Goal: Information Seeking & Learning: Learn about a topic

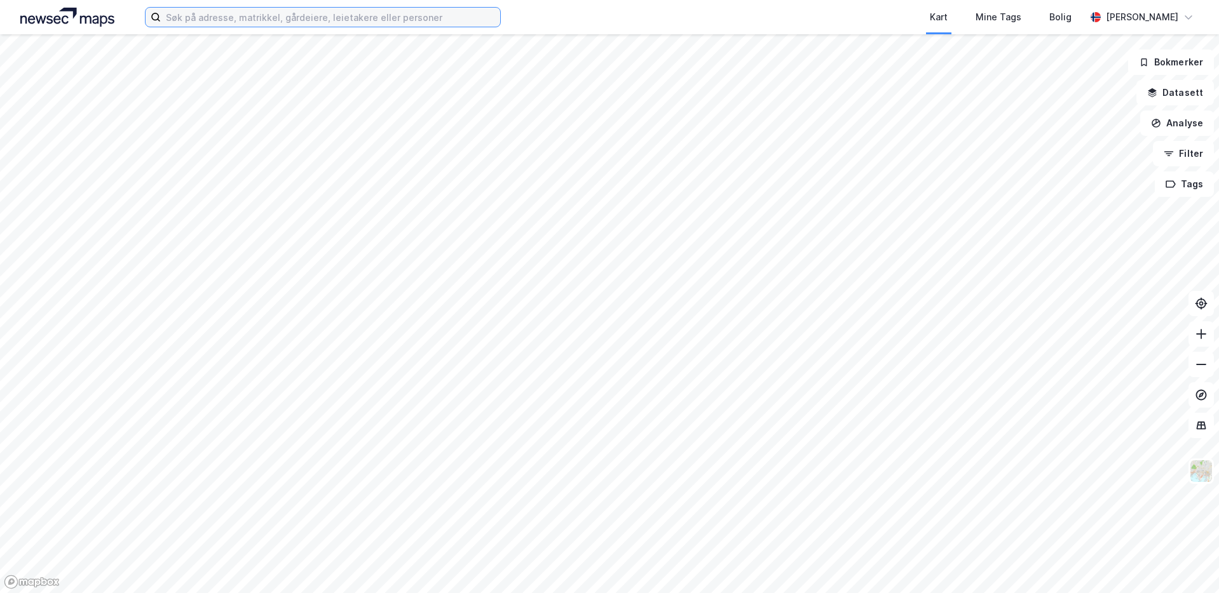
click at [255, 15] on input at bounding box center [330, 17] width 339 height 19
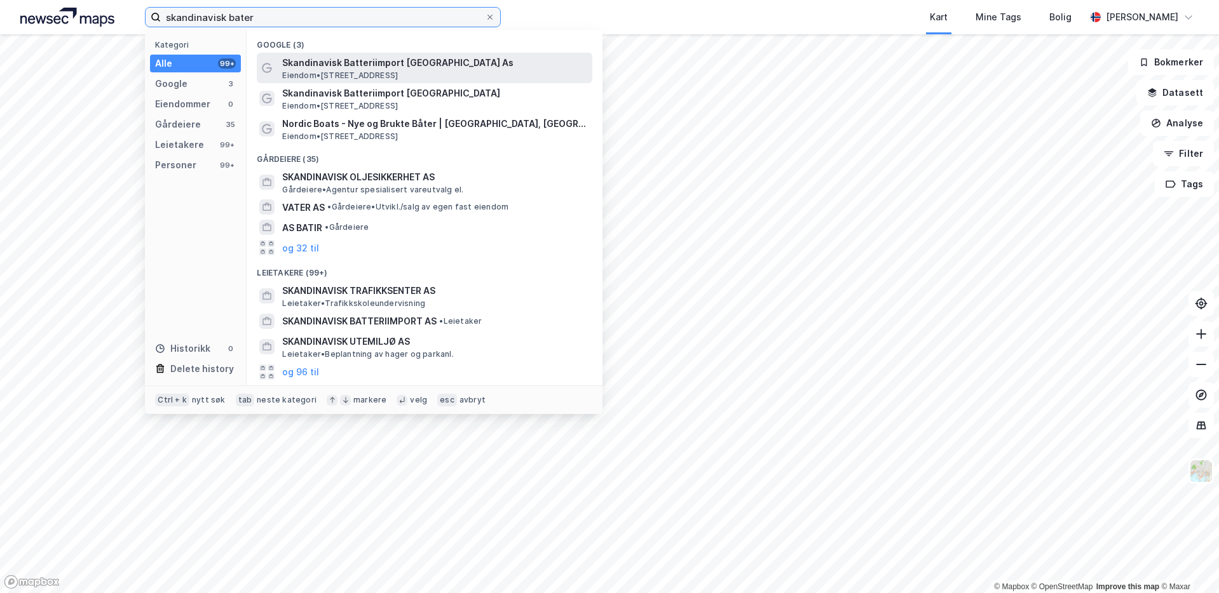
type input "skandinavisk bater"
click at [369, 55] on span "Skandinavisk Batteriimport [GEOGRAPHIC_DATA] As" at bounding box center [434, 62] width 305 height 15
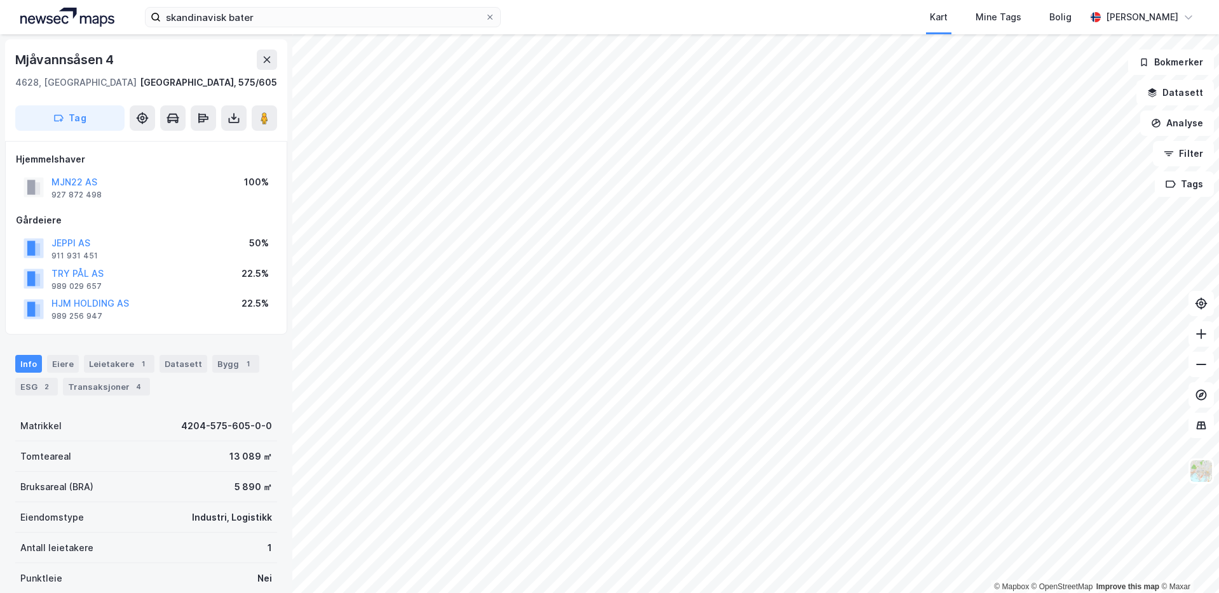
click at [231, 399] on div "Info [PERSON_NAME] 1 Datasett Bygg 1 ESG 2 Transaksjoner 4" at bounding box center [146, 370] width 292 height 61
click at [1194, 126] on button "Analyse" at bounding box center [1177, 123] width 74 height 25
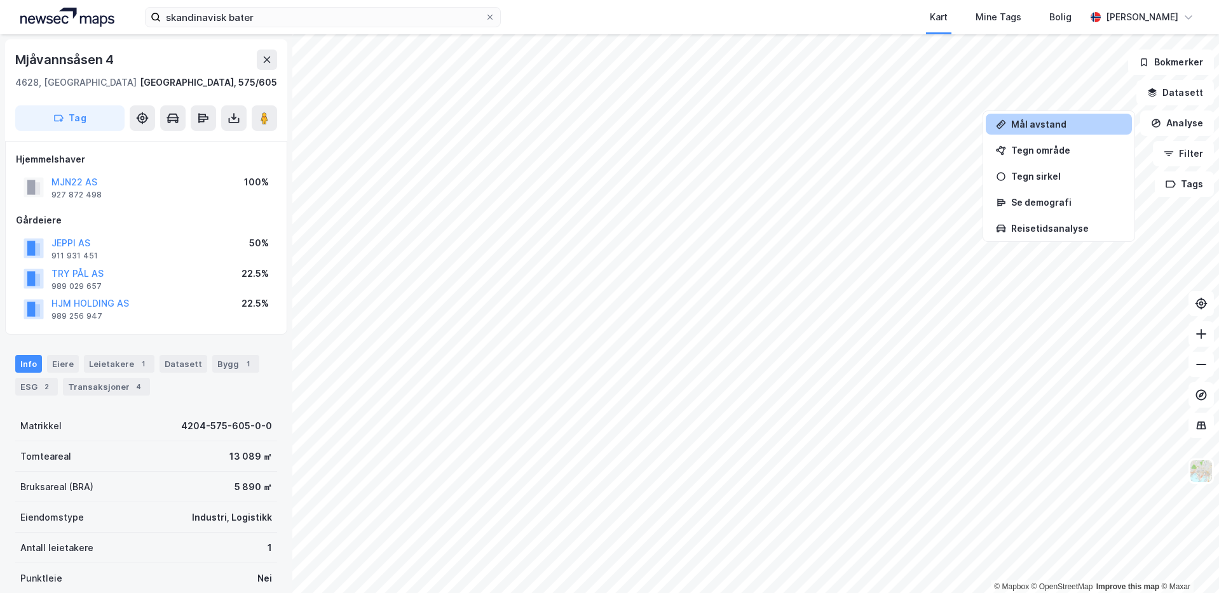
click at [1070, 130] on div "Mål avstand" at bounding box center [1059, 124] width 146 height 21
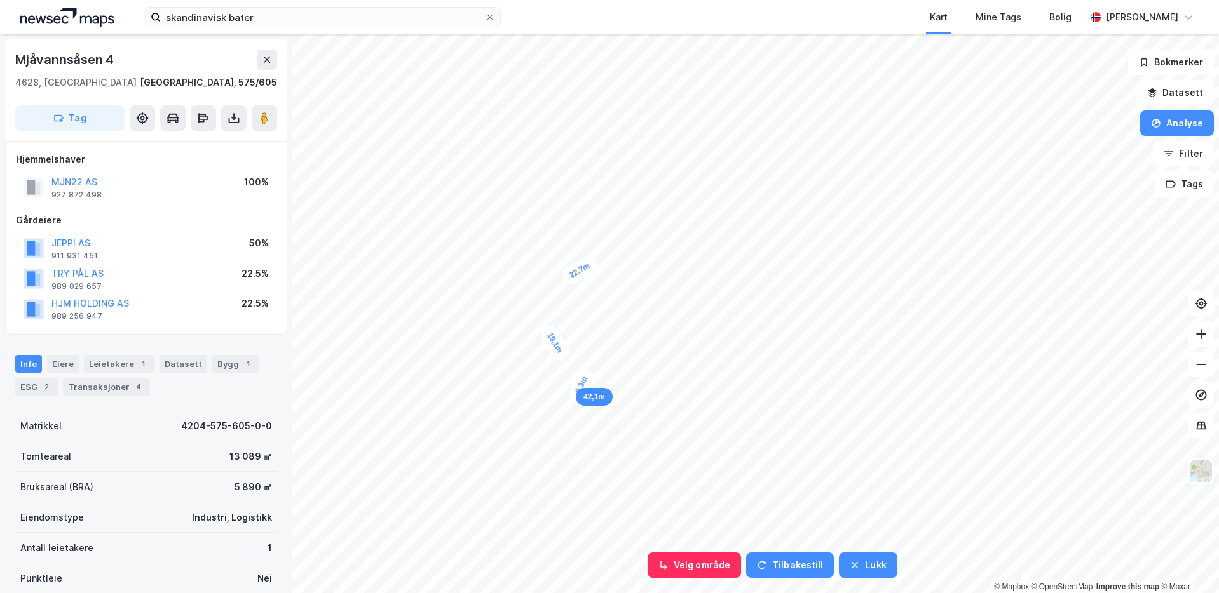
click at [581, 385] on div "0,3m" at bounding box center [581, 385] width 30 height 37
click at [1176, 128] on button "Analyse" at bounding box center [1177, 123] width 74 height 25
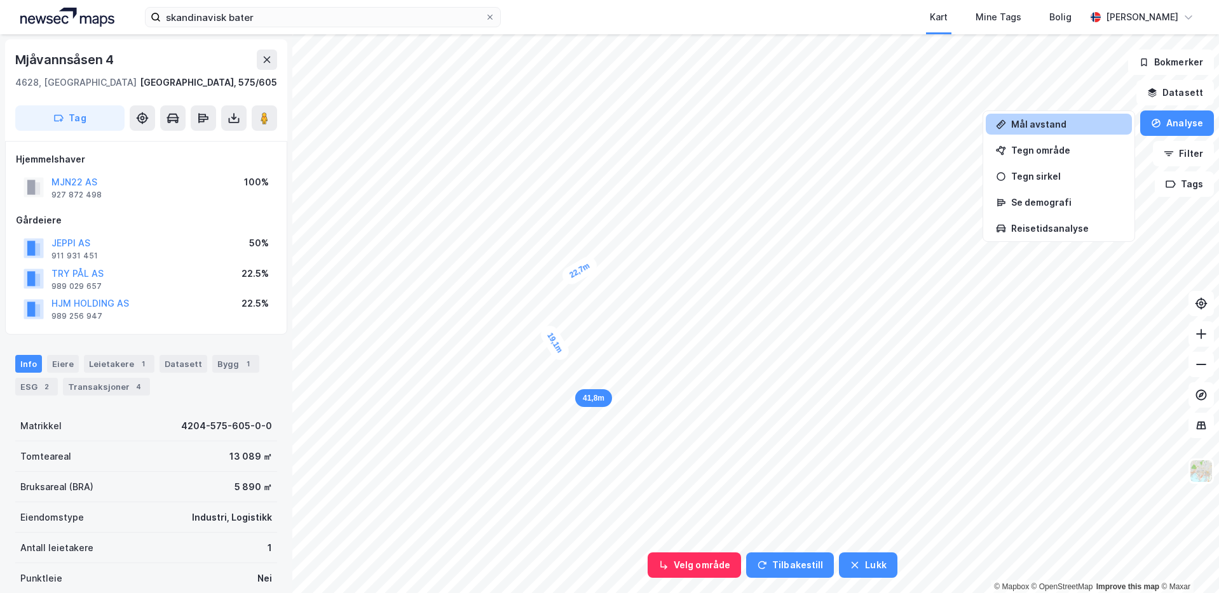
click at [1087, 126] on div "Mål avstand" at bounding box center [1066, 124] width 111 height 11
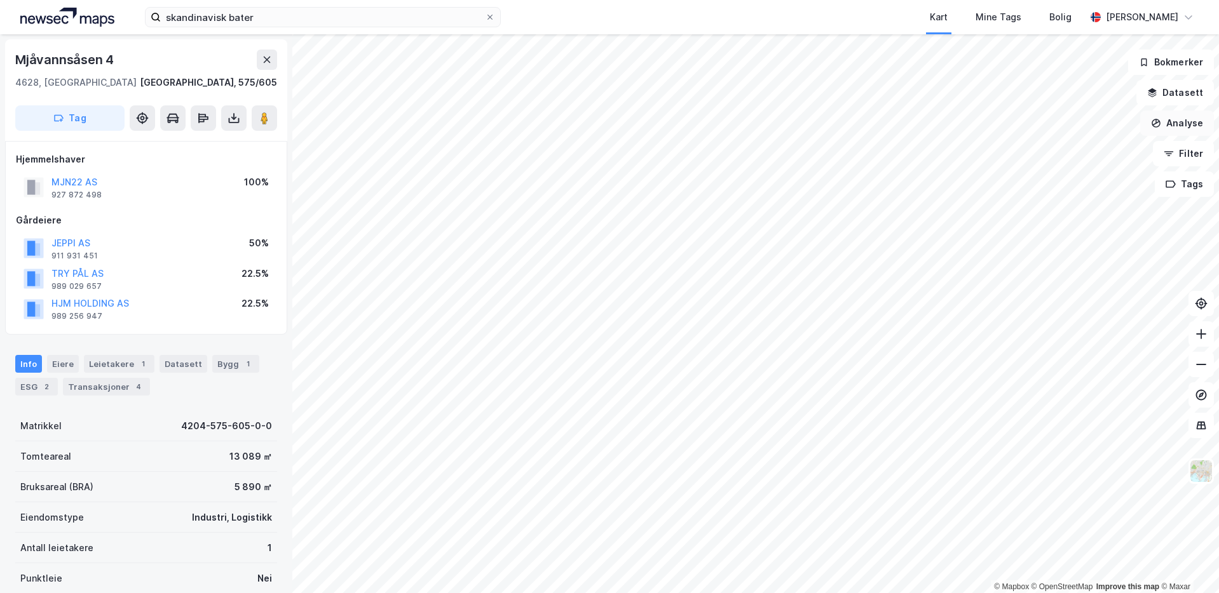
click at [1178, 121] on button "Analyse" at bounding box center [1177, 123] width 74 height 25
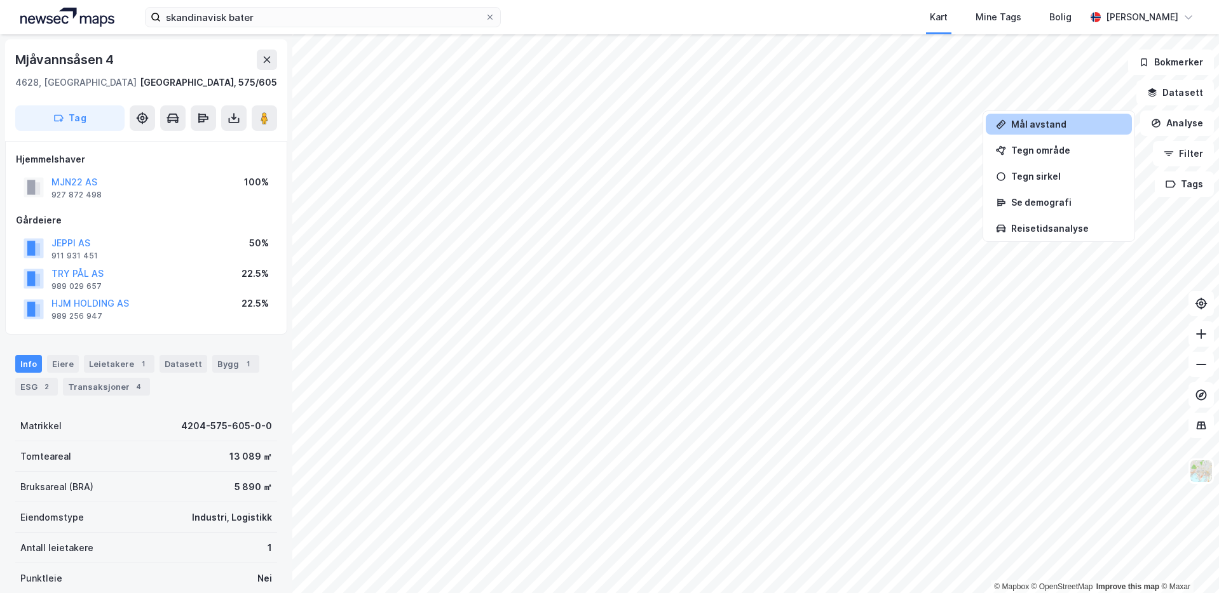
click at [1051, 121] on div "Mål avstand" at bounding box center [1066, 124] width 111 height 11
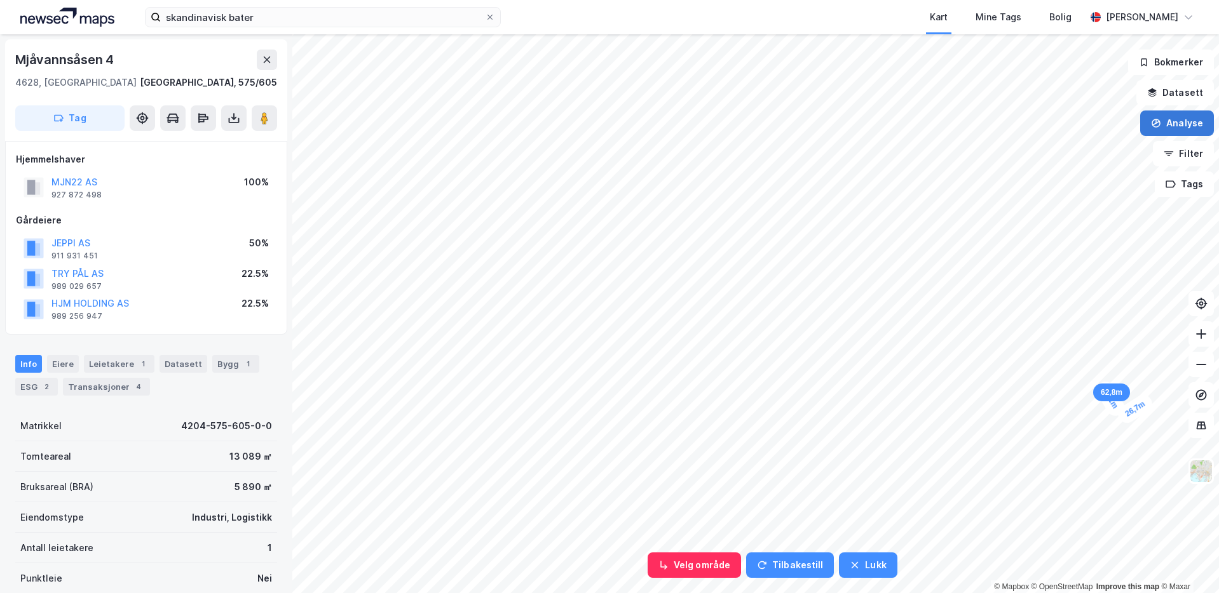
click at [1168, 130] on button "Analyse" at bounding box center [1177, 123] width 74 height 25
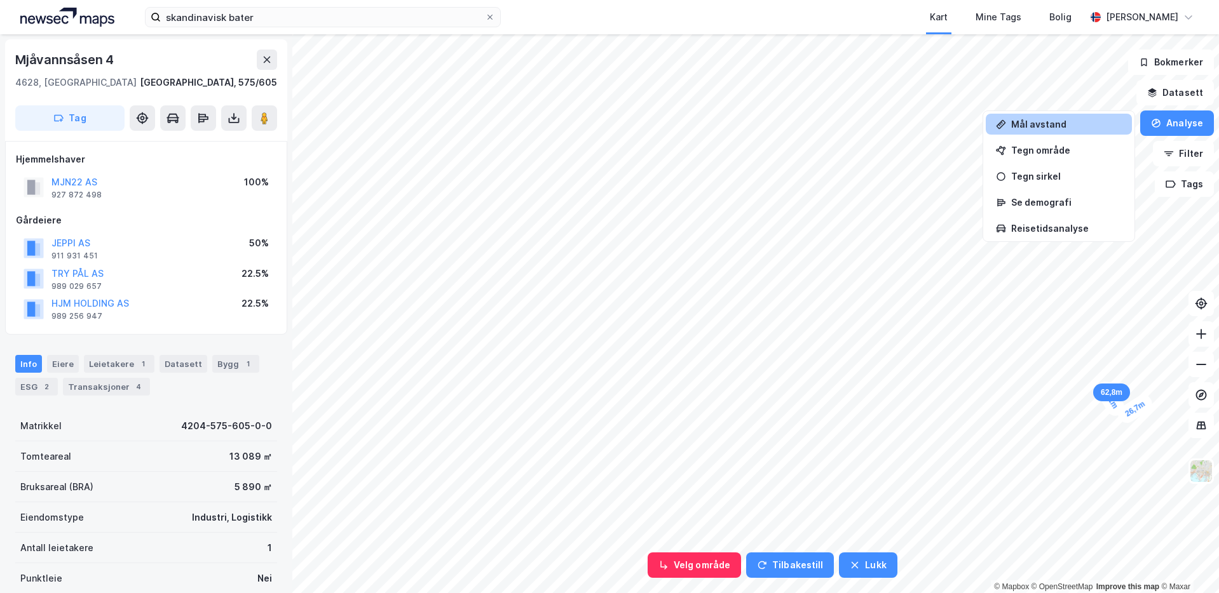
click at [1083, 121] on div "Mål avstand" at bounding box center [1066, 124] width 111 height 11
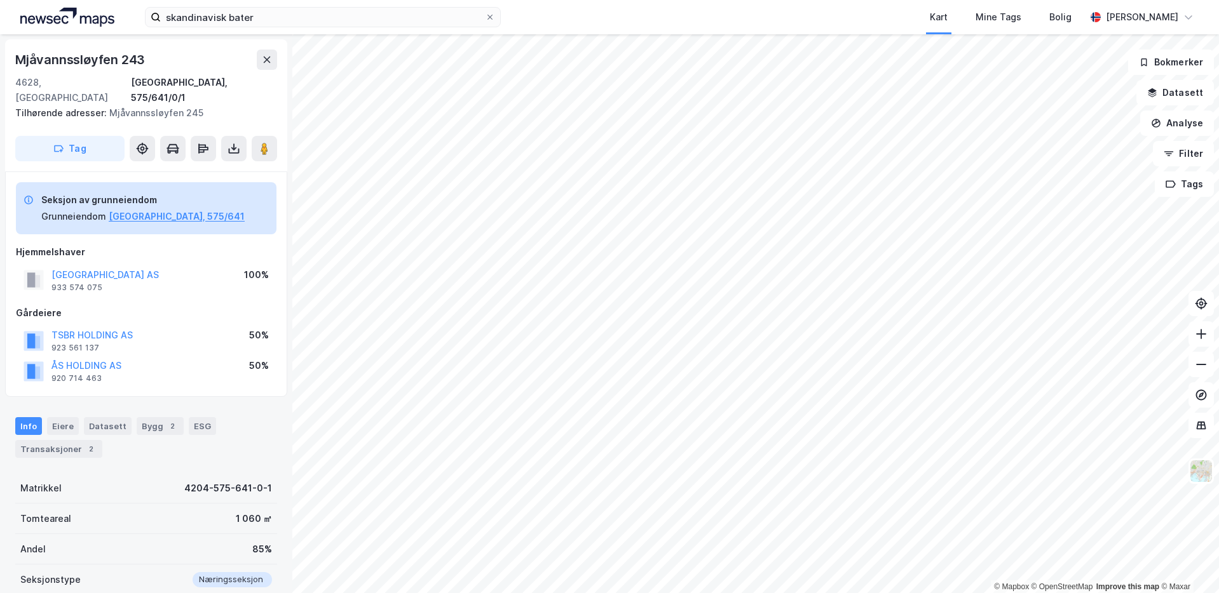
click at [259, 417] on div "Info Eiere Datasett Bygg 2 ESG Transaksjoner 2" at bounding box center [146, 437] width 262 height 41
drag, startPoint x: 149, startPoint y: 261, endPoint x: 53, endPoint y: 259, distance: 96.0
click at [53, 265] on div "[GEOGRAPHIC_DATA] AS 933 574 075 100%" at bounding box center [146, 280] width 261 height 30
copy button "[GEOGRAPHIC_DATA] AS"
click at [210, 226] on div "Seksjon av grunneiendom Grunneiendom [GEOGRAPHIC_DATA], 575/641 Hjemmelshaver […" at bounding box center [146, 284] width 261 height 204
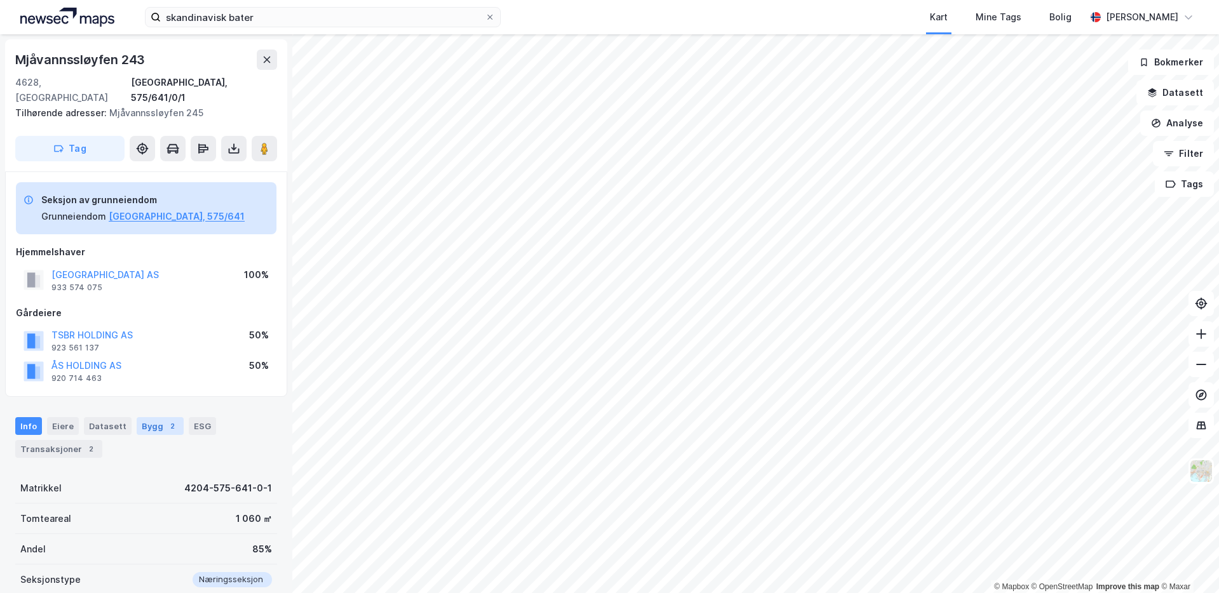
click at [144, 417] on div "Bygg 2" at bounding box center [160, 426] width 47 height 18
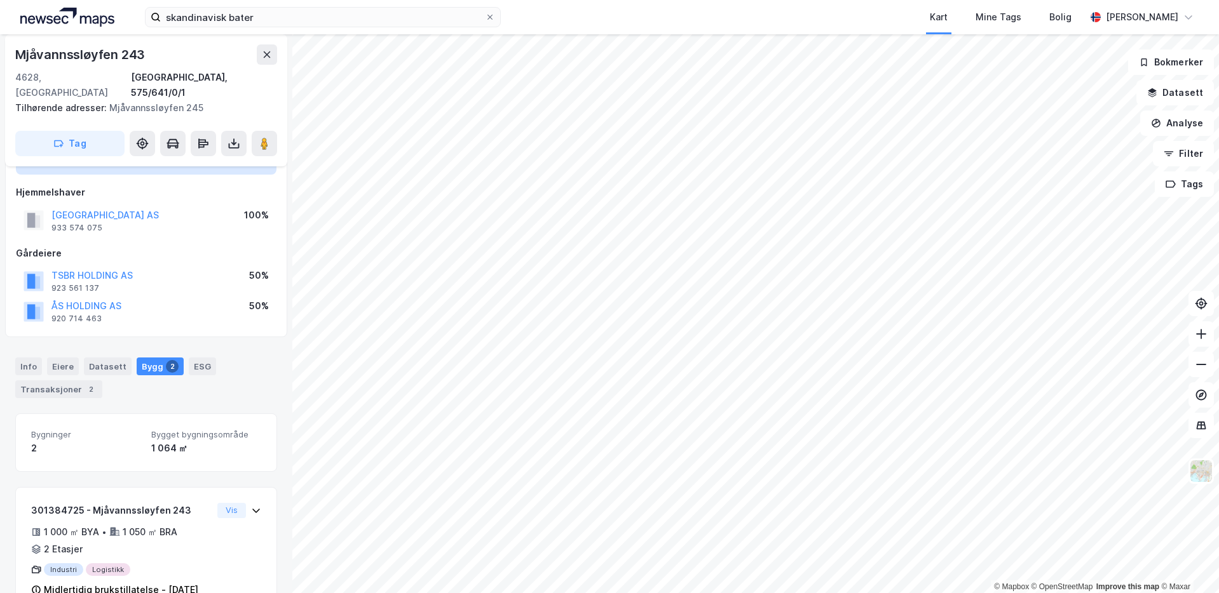
scroll to position [127, 0]
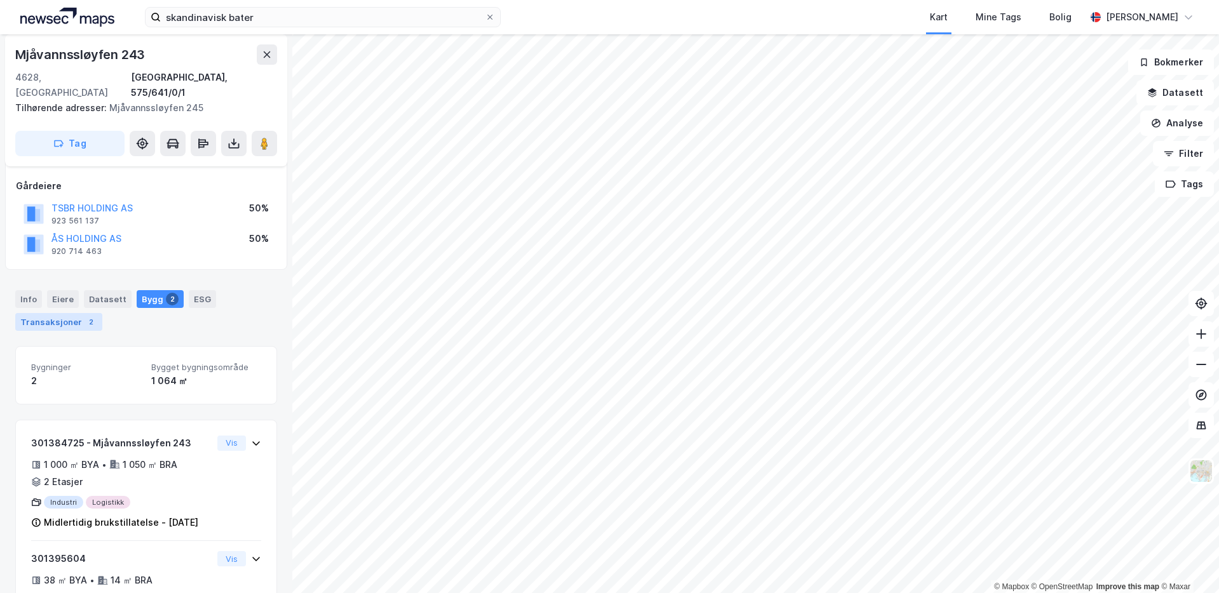
click at [85, 316] on div "2" at bounding box center [91, 322] width 13 height 13
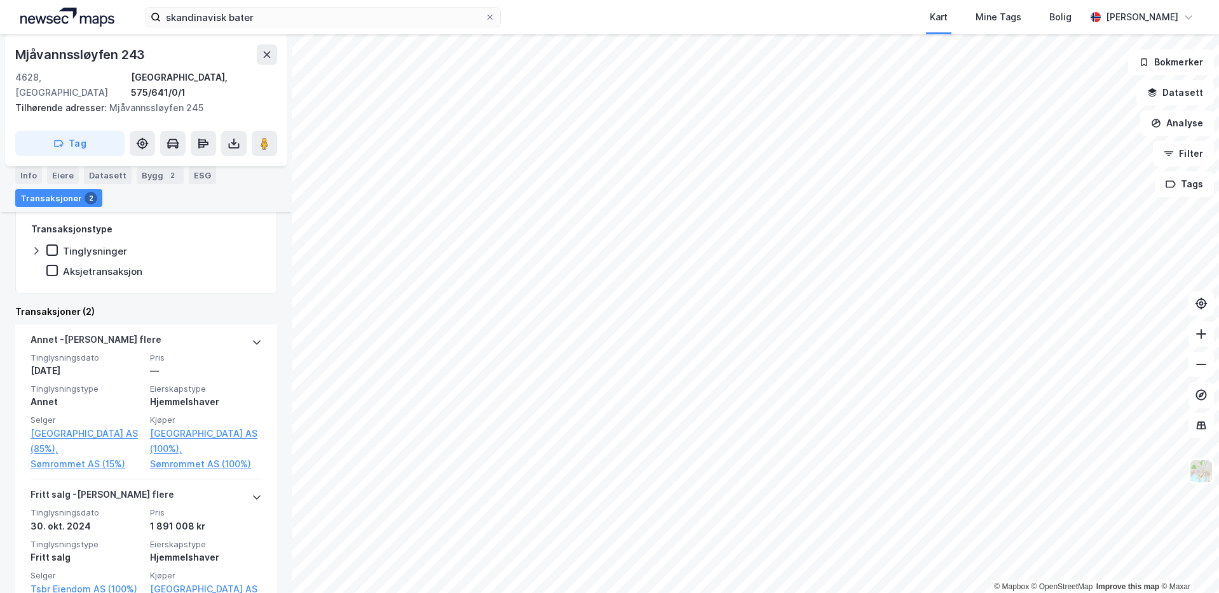
scroll to position [381, 0]
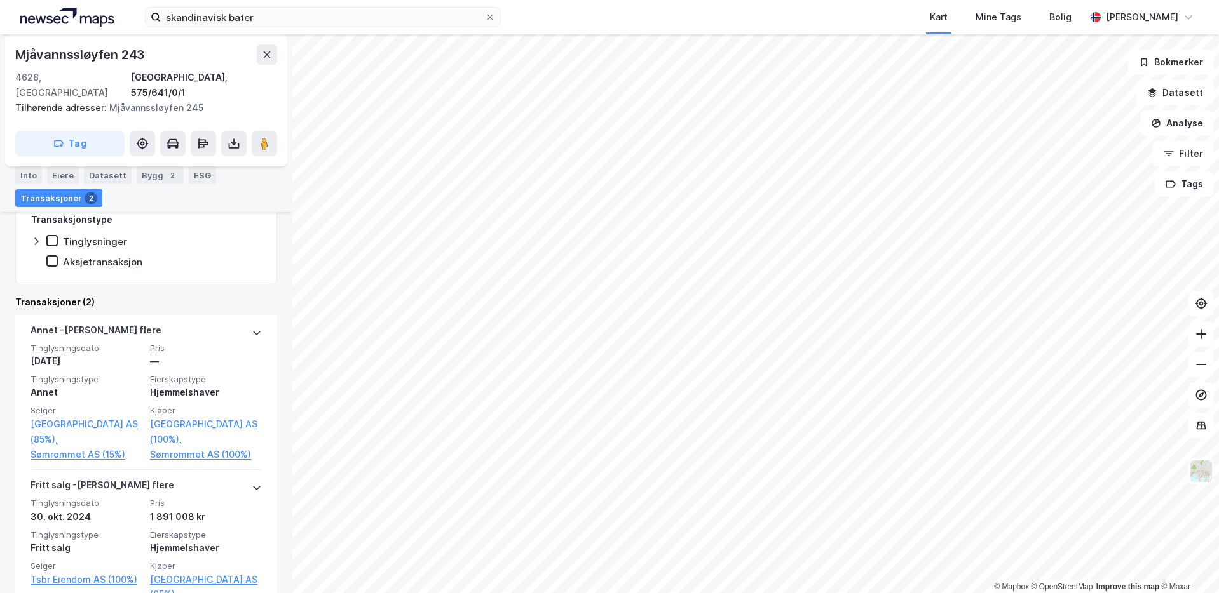
click at [165, 269] on div "Pris Dato Transaksjonstype Tinglysninger Aksjetransaksjon Transaksjoner (2) [PE…" at bounding box center [146, 343] width 262 height 503
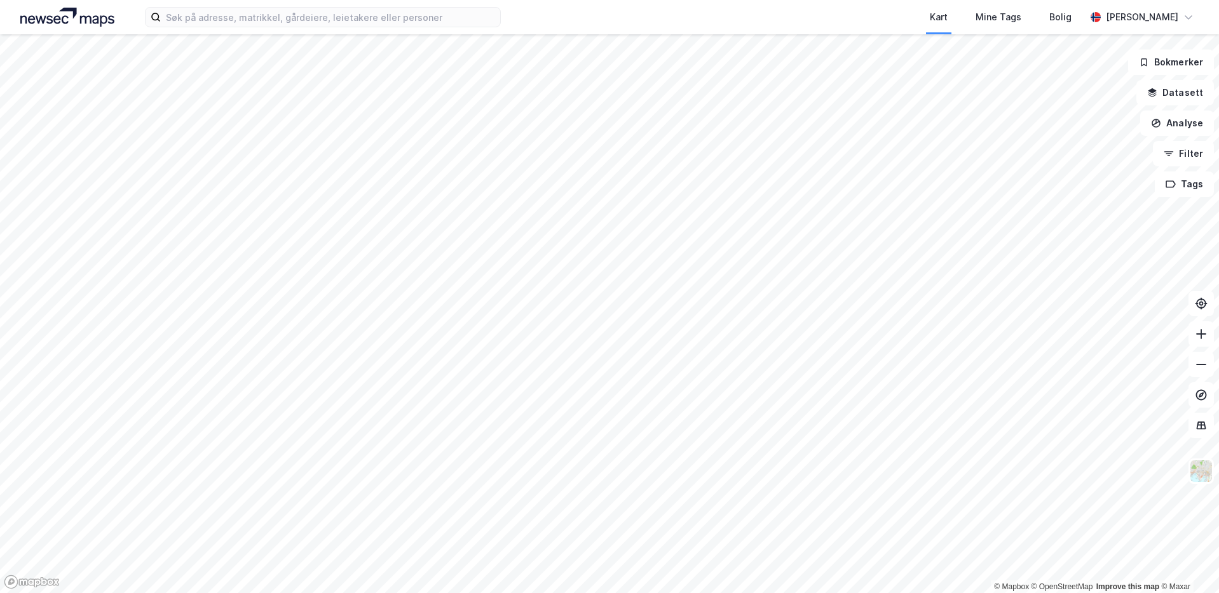
click at [440, 29] on div "Kart Mine Tags Bolig [PERSON_NAME]" at bounding box center [609, 17] width 1219 height 34
click at [449, 22] on input at bounding box center [330, 17] width 339 height 19
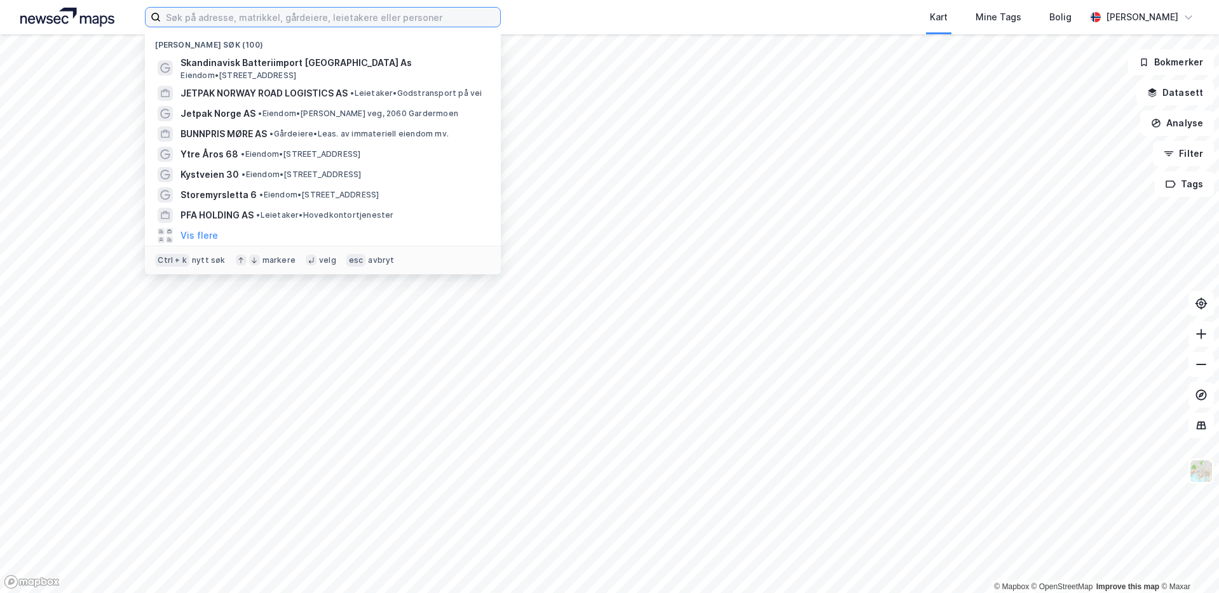
paste input "[STREET_ADDRESS],"
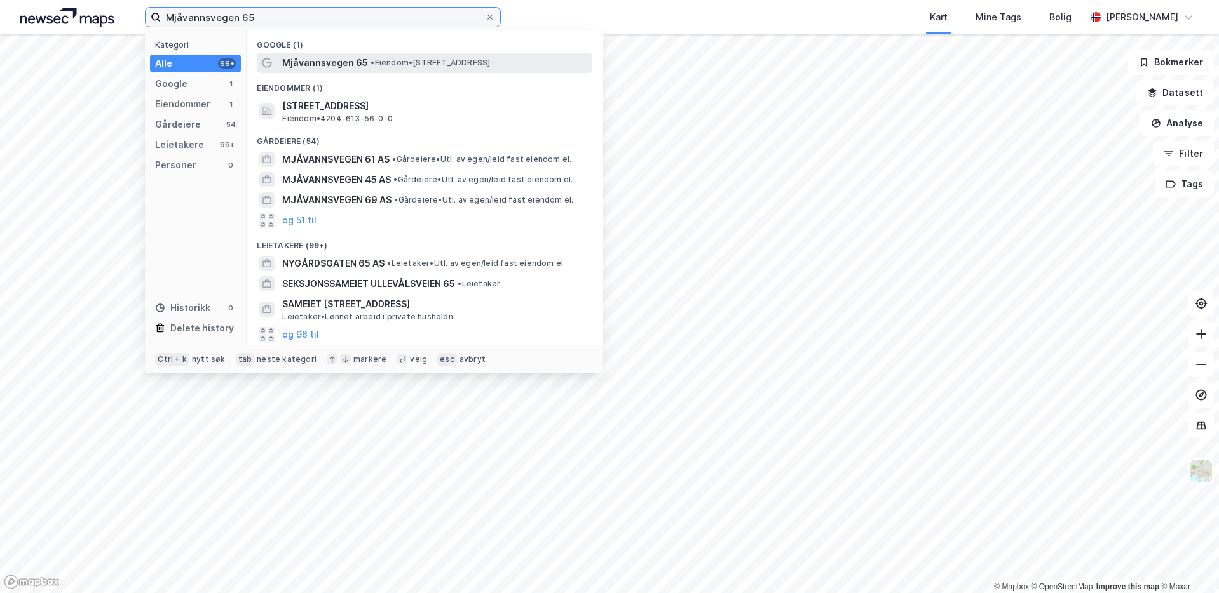
type input "Mjåvannsvegen 65"
click at [398, 60] on span "• Eiendom • [STREET_ADDRESS]" at bounding box center [429, 63] width 119 height 10
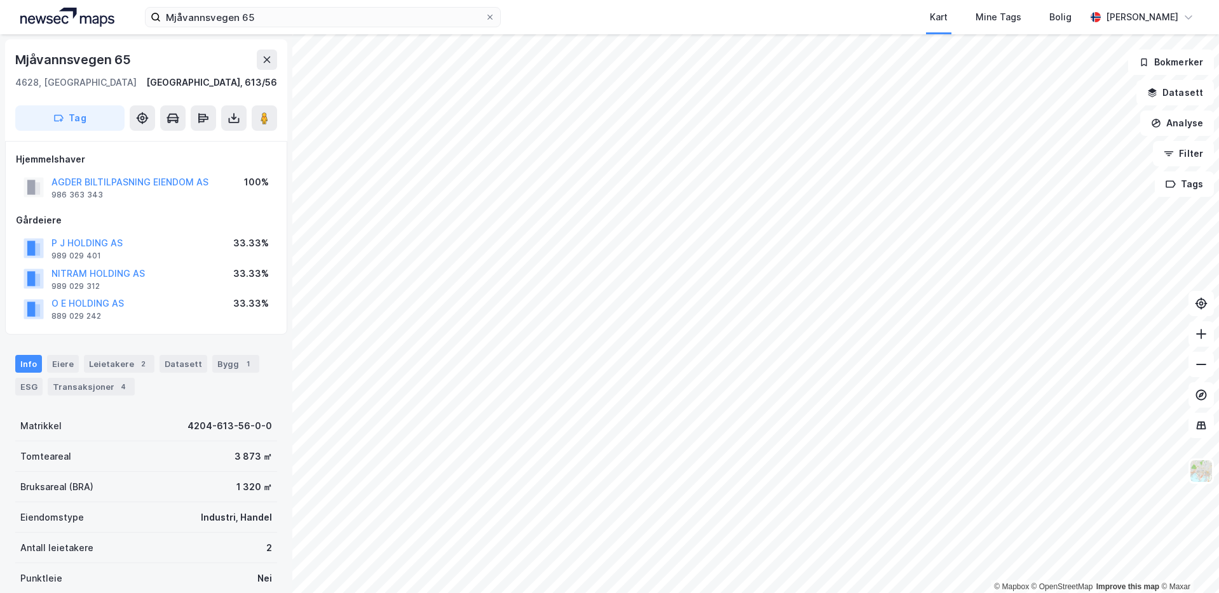
click at [146, 207] on div "Hjemmelshaver AGDER BILTILPASNING EIENDOM AS 986 363 343 100% Gårdeiere P J HOL…" at bounding box center [146, 238] width 261 height 172
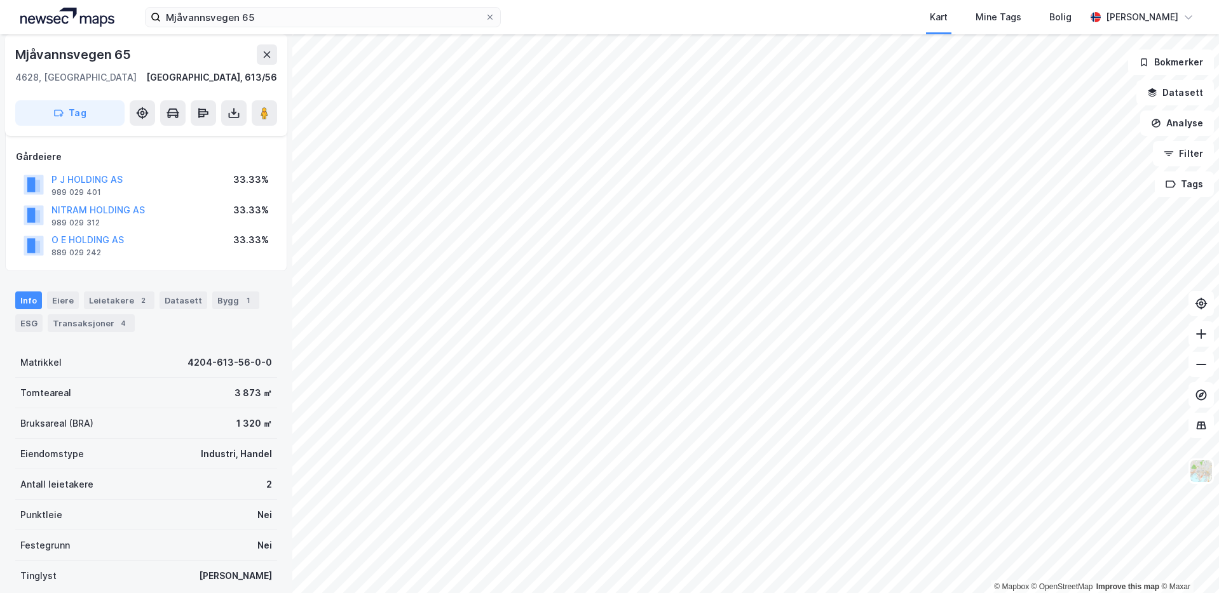
click at [146, 268] on div "Hjemmelshaver AGDER BILTILPASNING EIENDOM AS 986 363 343 100% Gårdeiere P J HOL…" at bounding box center [146, 175] width 282 height 194
click at [197, 335] on div "Info Eiere Leietakere 2 Datasett Bygg 1 ESG Transaksjoner 4" at bounding box center [146, 306] width 292 height 61
click at [119, 294] on div "Info Eiere Leietakere 2 Datasett Bygg 1 ESG Transaksjoner 4" at bounding box center [146, 306] width 292 height 61
click at [119, 295] on div "Leietakere 2" at bounding box center [119, 301] width 71 height 18
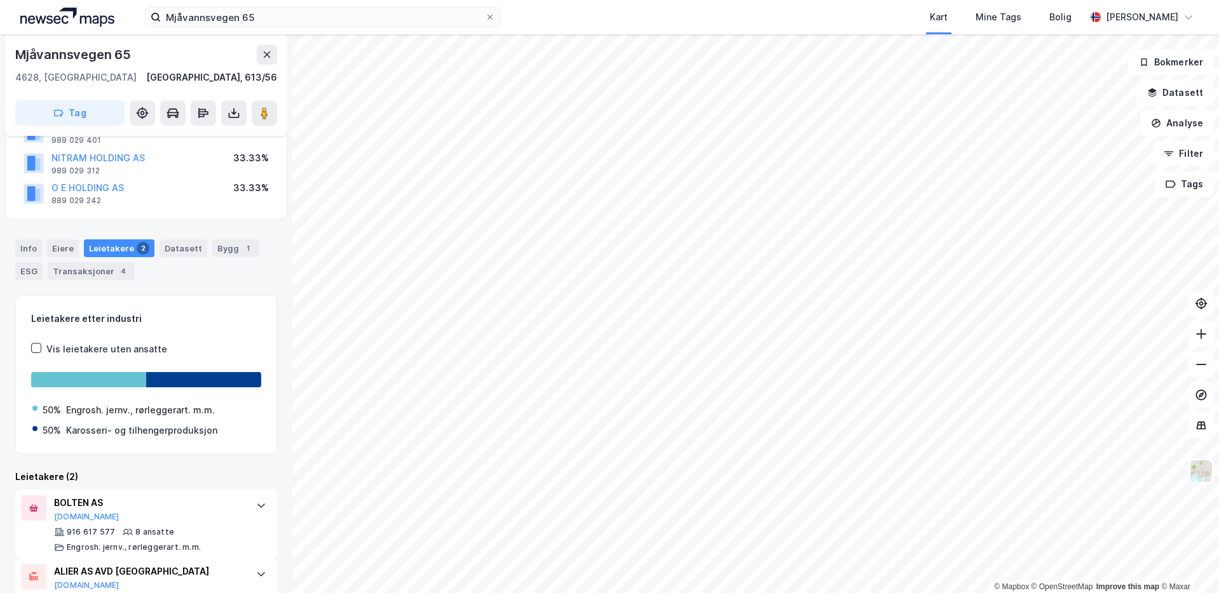
scroll to position [165, 0]
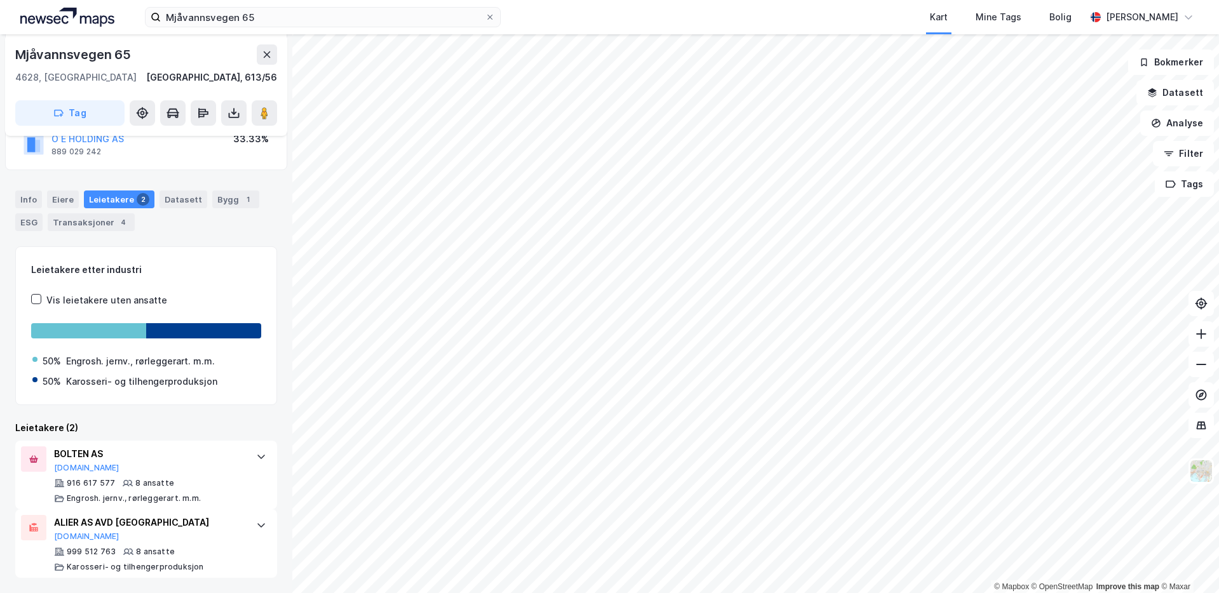
click at [155, 424] on div "Leietakere (2)" at bounding box center [146, 428] width 262 height 15
click at [179, 227] on div "Info Eiere Leietakere 2 Datasett Bygg 1 ESG Transaksjoner 4" at bounding box center [146, 211] width 262 height 41
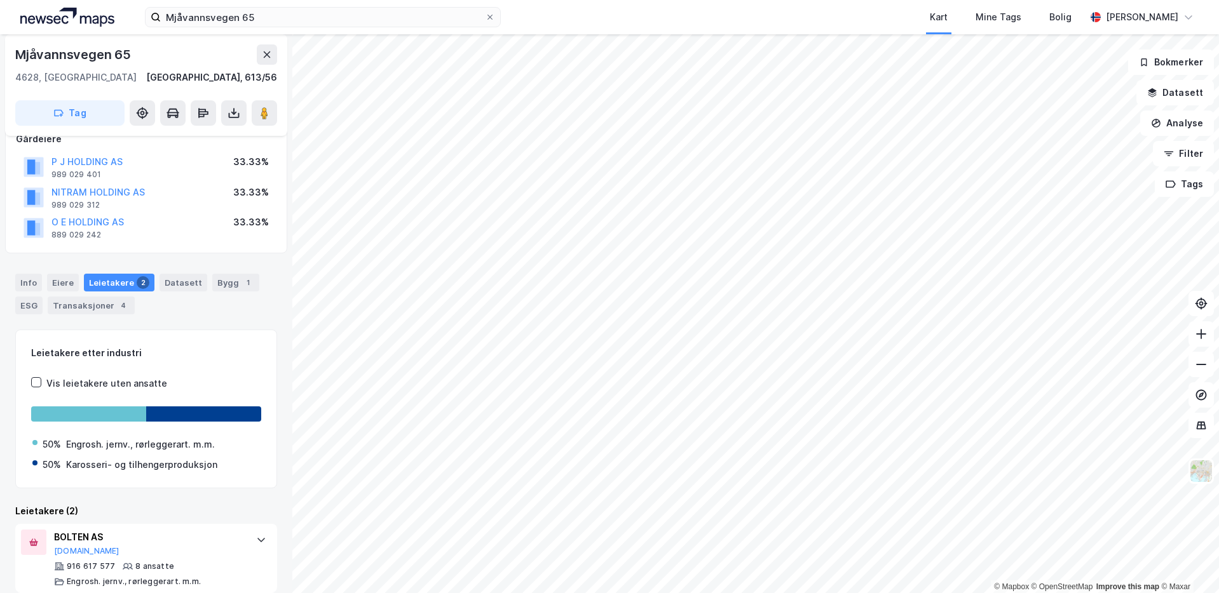
scroll to position [0, 0]
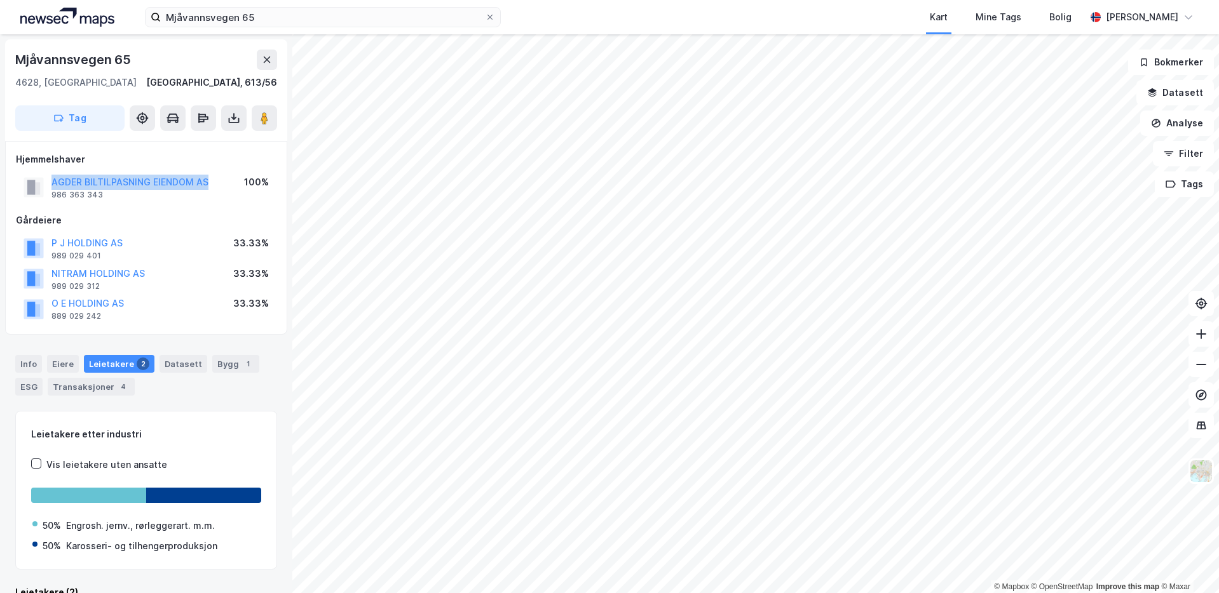
drag, startPoint x: 220, startPoint y: 180, endPoint x: 37, endPoint y: 187, distance: 182.5
click at [37, 187] on div "AGDER BILTILPASNING EIENDOM AS 986 363 343 100%" at bounding box center [146, 187] width 261 height 30
copy button "AGDER BILTILPASNING EIENDOM AS"
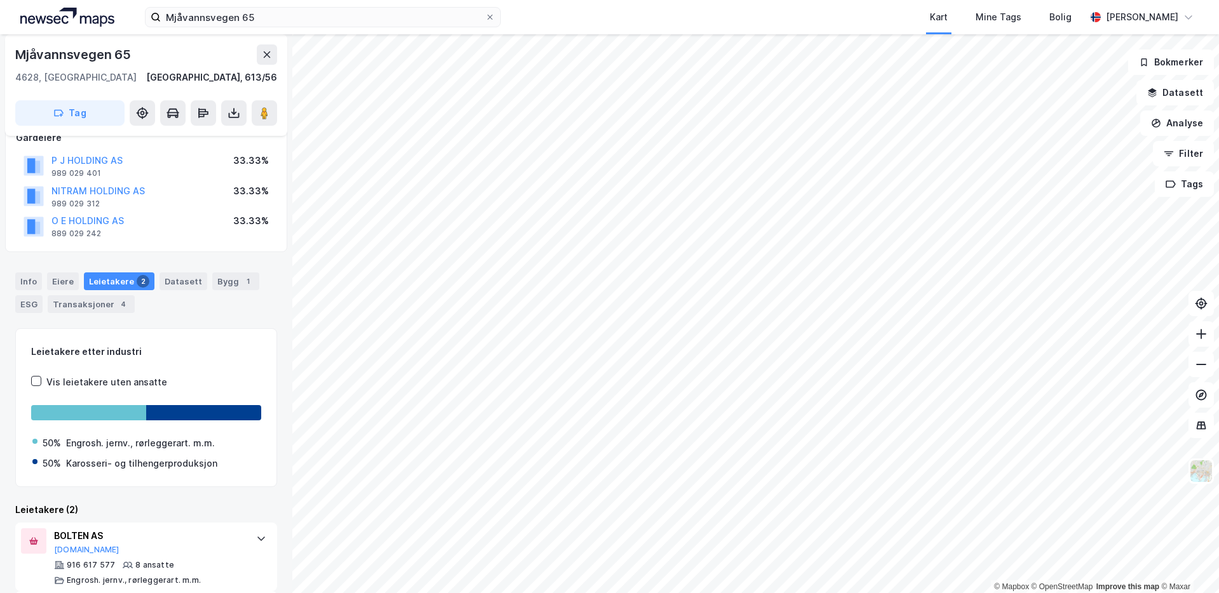
scroll to position [165, 0]
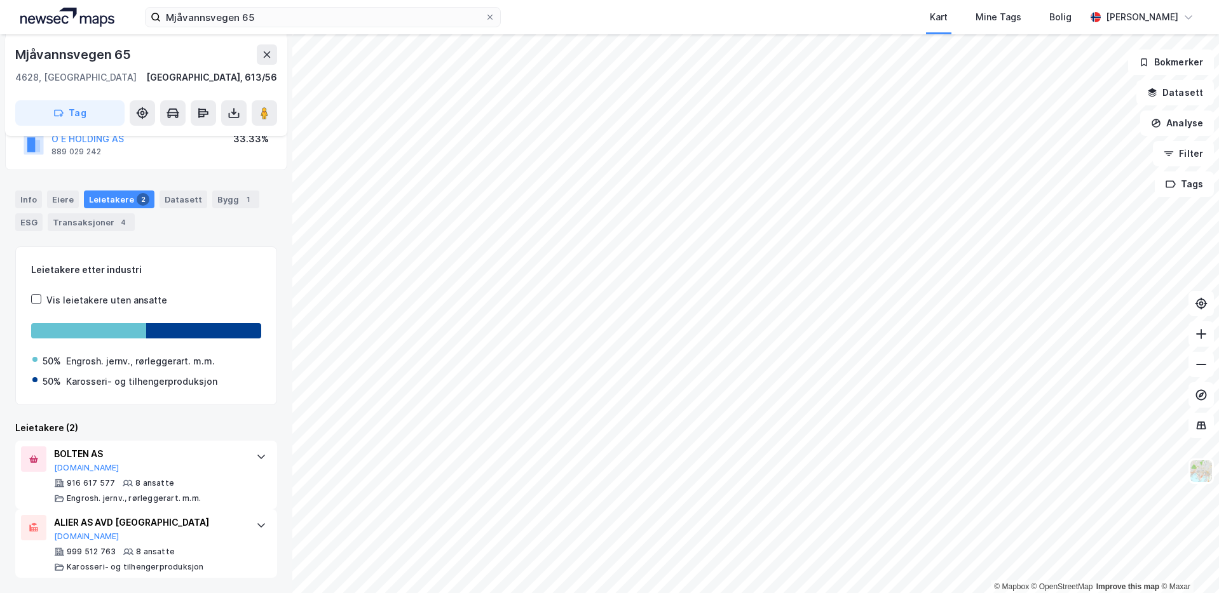
click at [181, 233] on div "Info Eiere Leietakere 2 Datasett Bygg 1 ESG Transaksjoner 4" at bounding box center [146, 205] width 292 height 61
click at [227, 198] on div "Bygg 1" at bounding box center [235, 200] width 47 height 18
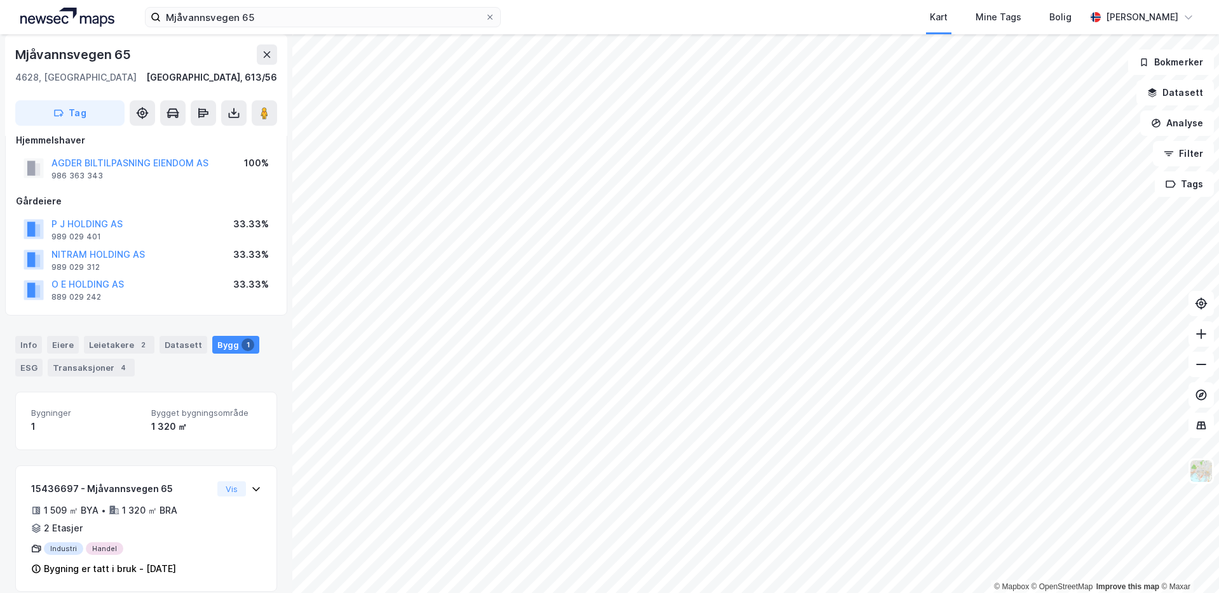
scroll to position [33, 0]
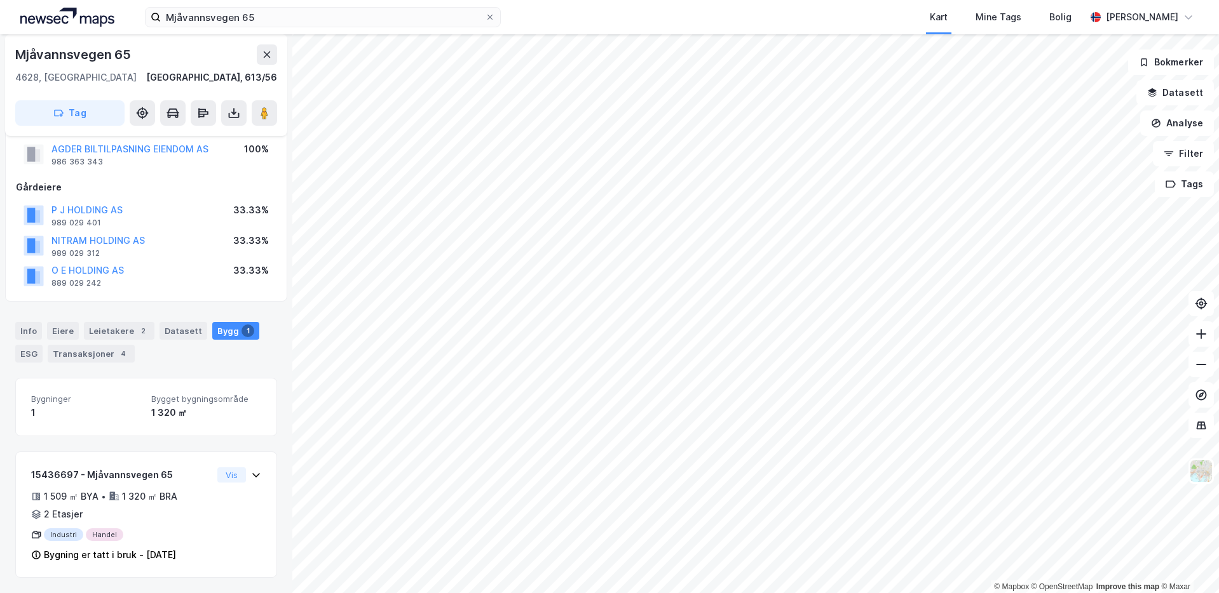
click at [133, 446] on div "Bygninger 1 Bygget bygningsområde 1 320 ㎡ 15436697 - Mjåvannsvegen 65 1 509 ㎡ B…" at bounding box center [146, 478] width 262 height 200
drag, startPoint x: 158, startPoint y: 364, endPoint x: 139, endPoint y: 280, distance: 86.2
click at [158, 363] on div "Info Eiere Leietakere 2 Datasett Bygg 1 ESG Transaksjoner 4" at bounding box center [146, 337] width 292 height 61
click at [0, 0] on button "P J HOLDING AS" at bounding box center [0, 0] width 0 height 0
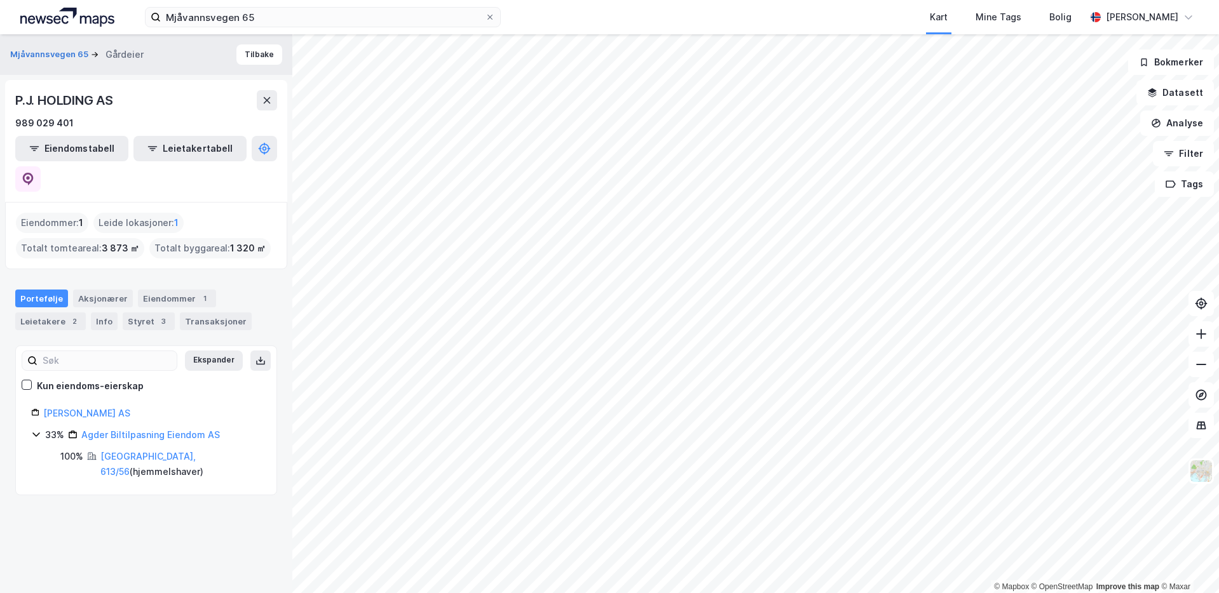
click at [193, 479] on div "Mjåvannsvegen 65 Gårdeier Tilbake P.J. HOLDING AS 989 029 401 Eiendomstabell Le…" at bounding box center [146, 313] width 292 height 559
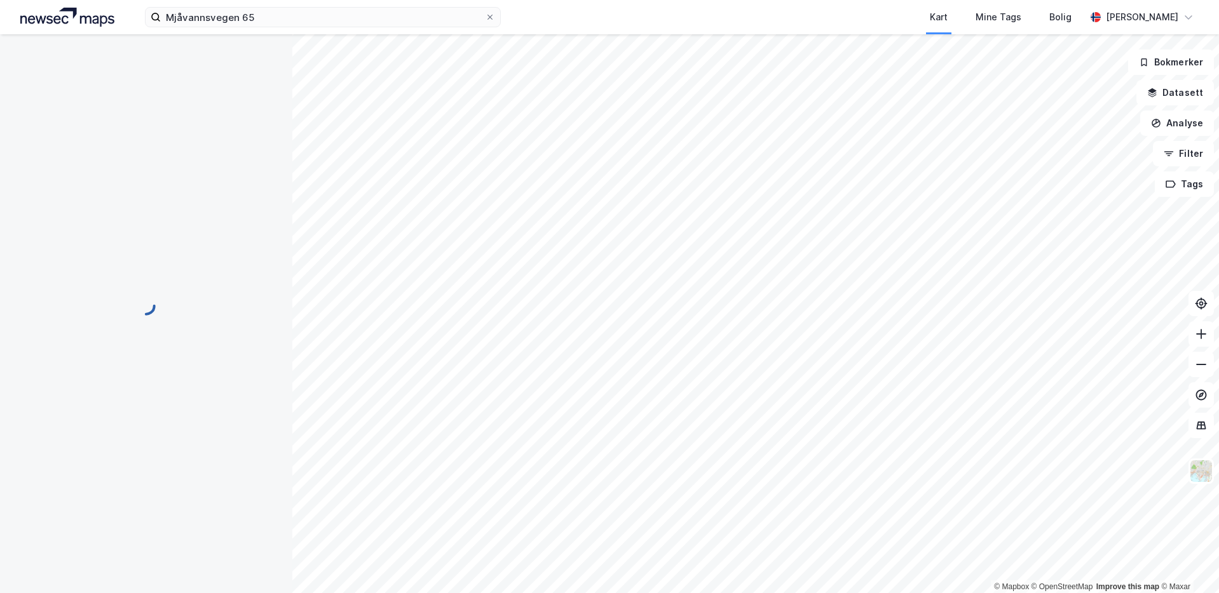
scroll to position [33, 0]
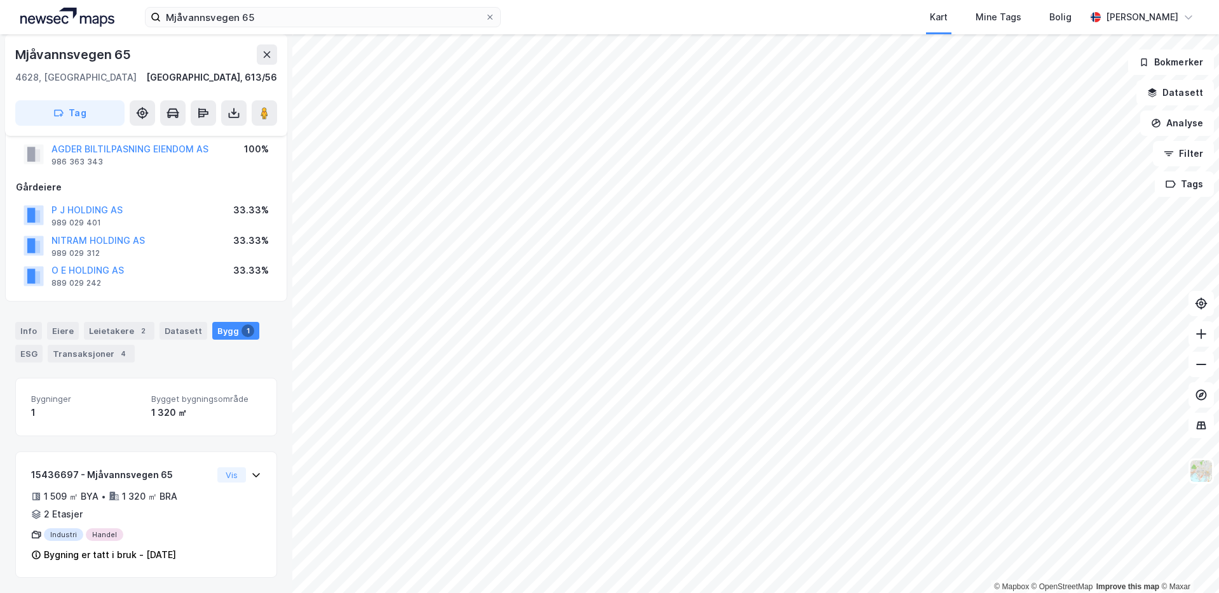
click at [168, 365] on div "Info Eiere Leietakere 2 Datasett Bygg 1 ESG Transaksjoner 4" at bounding box center [146, 337] width 292 height 61
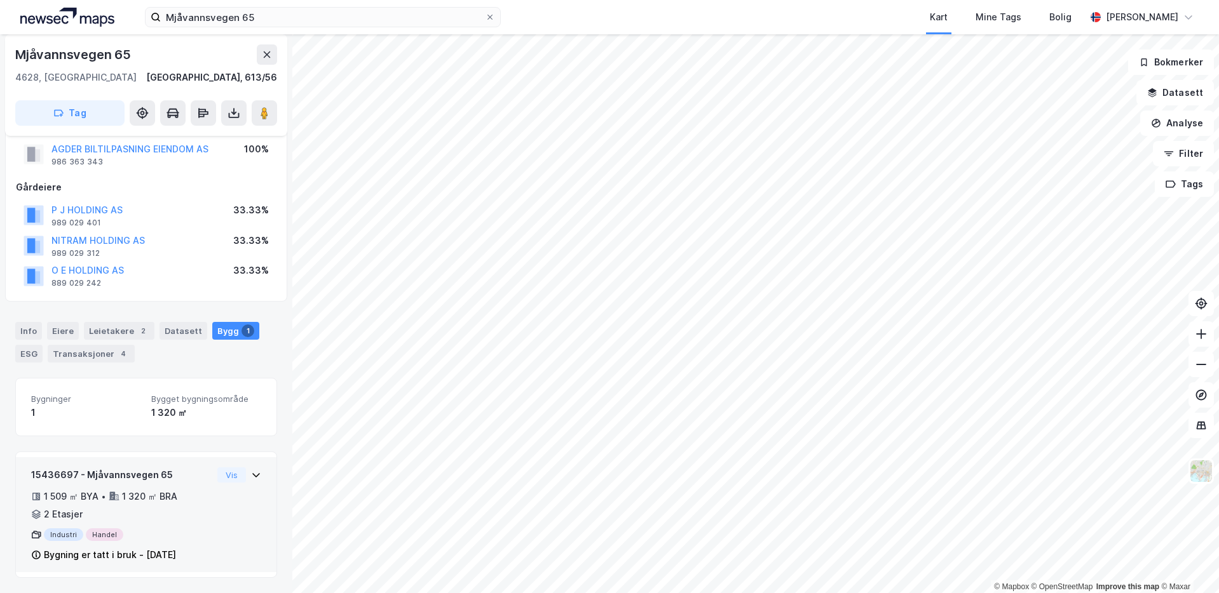
click at [184, 482] on div "15436697 - Mjåvannsvegen 65" at bounding box center [121, 475] width 181 height 15
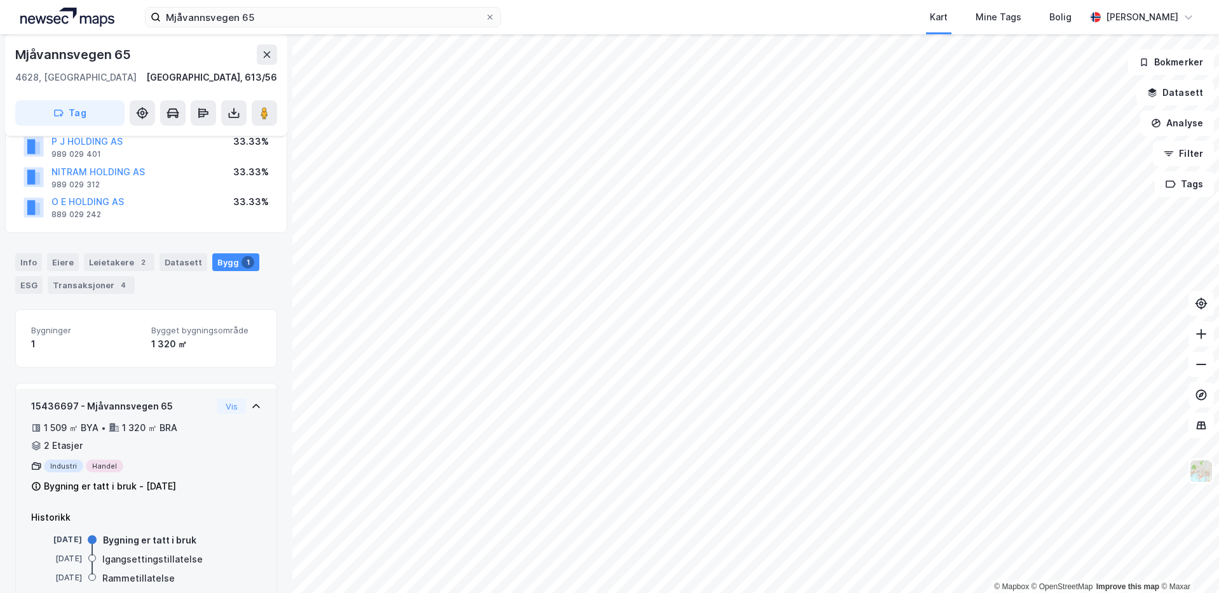
scroll to position [131, 0]
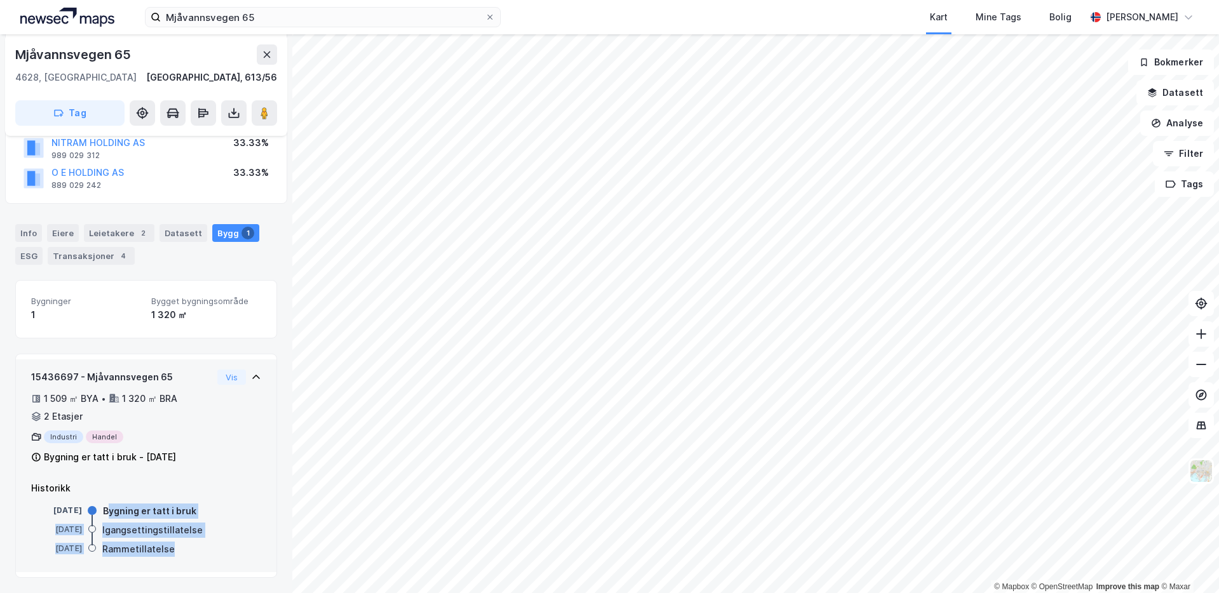
drag, startPoint x: 197, startPoint y: 552, endPoint x: 132, endPoint y: 395, distance: 170.4
click at [111, 505] on div "14. des. 1998 Bygning er tatt i bruk 14. aug. 1998 Igangsettingstillatelse 27. …" at bounding box center [146, 531] width 230 height 52
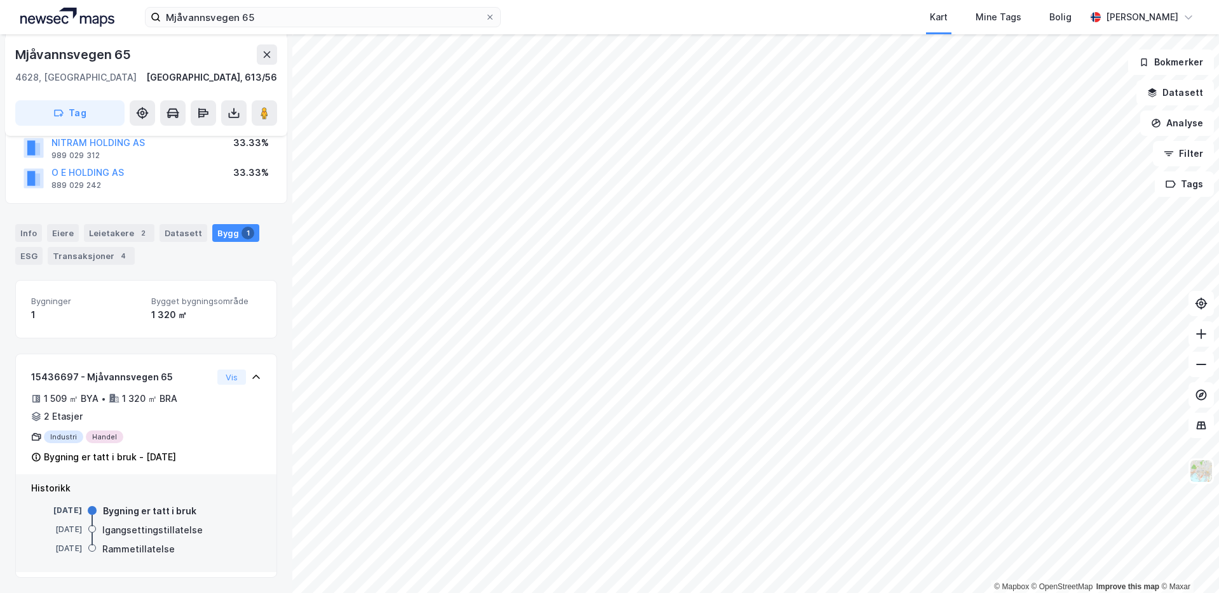
click at [154, 274] on div "Info Eiere Leietakere 2 Datasett Bygg 1 ESG Transaksjoner 4 Bygninger 1 Bygget …" at bounding box center [146, 393] width 262 height 369
click at [117, 254] on div "4" at bounding box center [123, 256] width 13 height 13
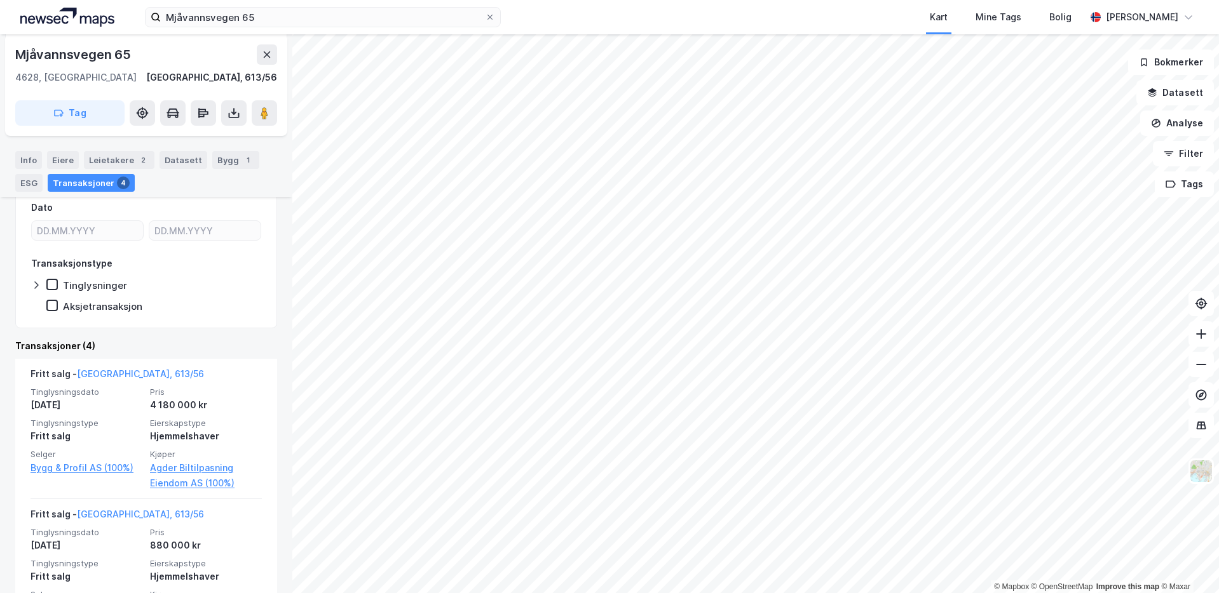
scroll to position [385, 0]
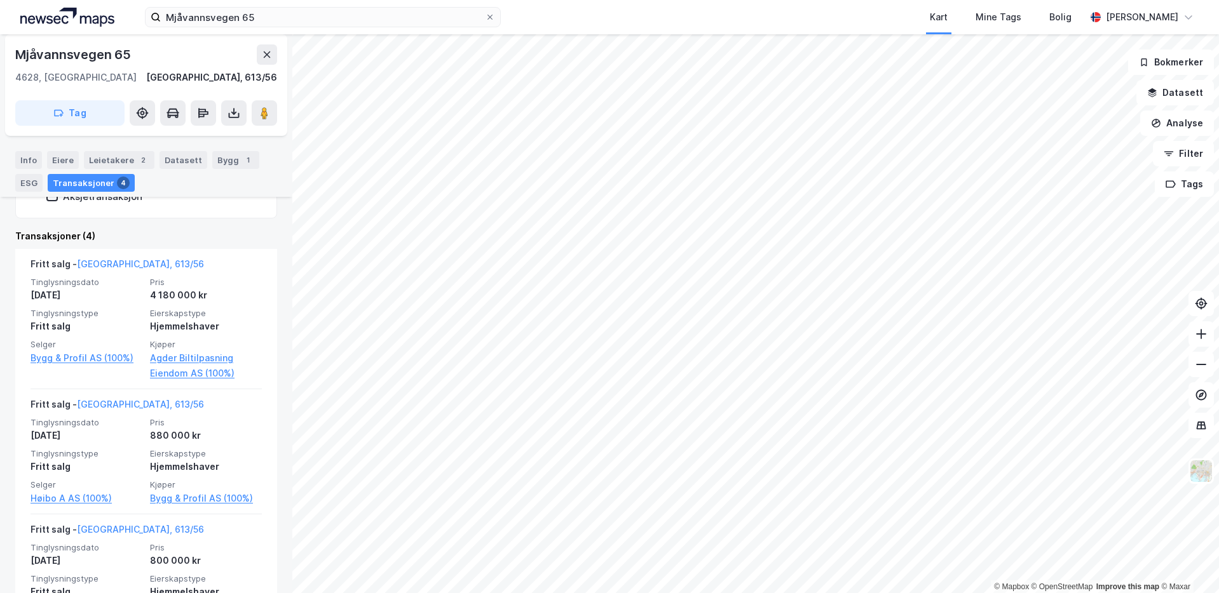
click at [182, 229] on div "Transaksjoner (4)" at bounding box center [146, 236] width 262 height 15
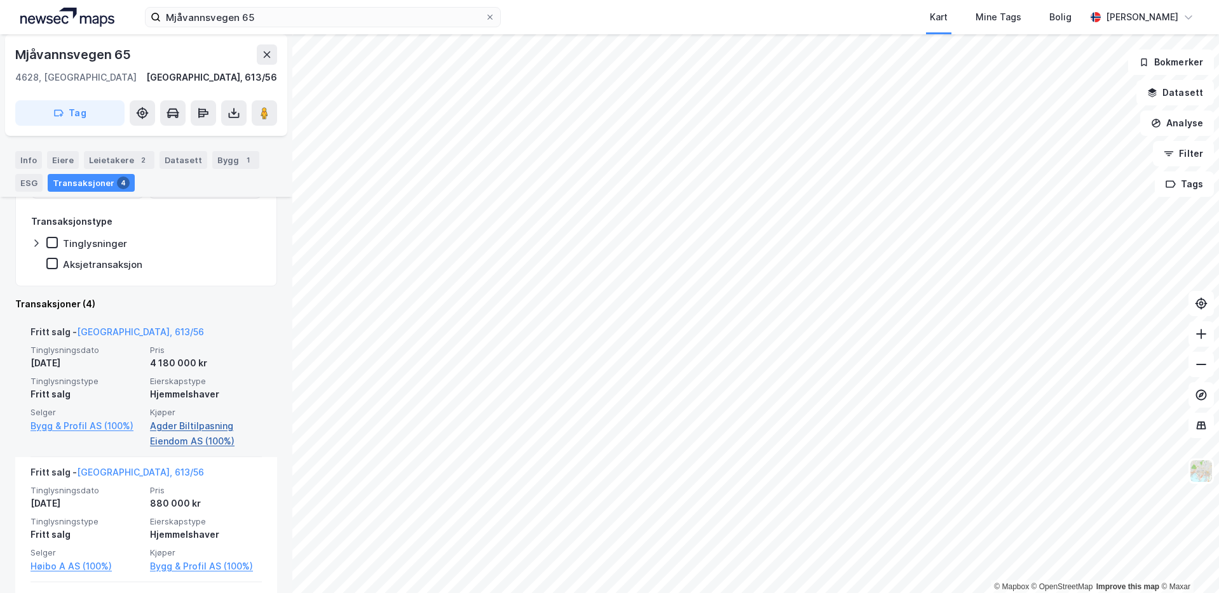
scroll to position [0, 0]
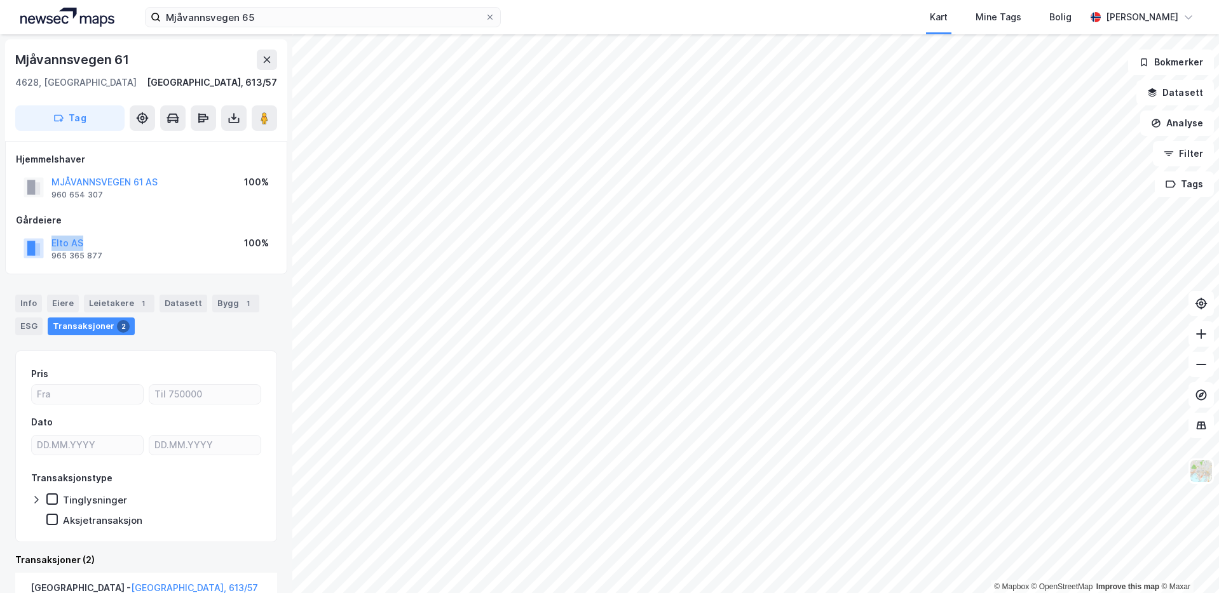
drag, startPoint x: 118, startPoint y: 245, endPoint x: 47, endPoint y: 240, distance: 70.7
click at [47, 240] on div "Elto AS 965 365 877 100%" at bounding box center [146, 248] width 261 height 30
copy button "Elto AS"
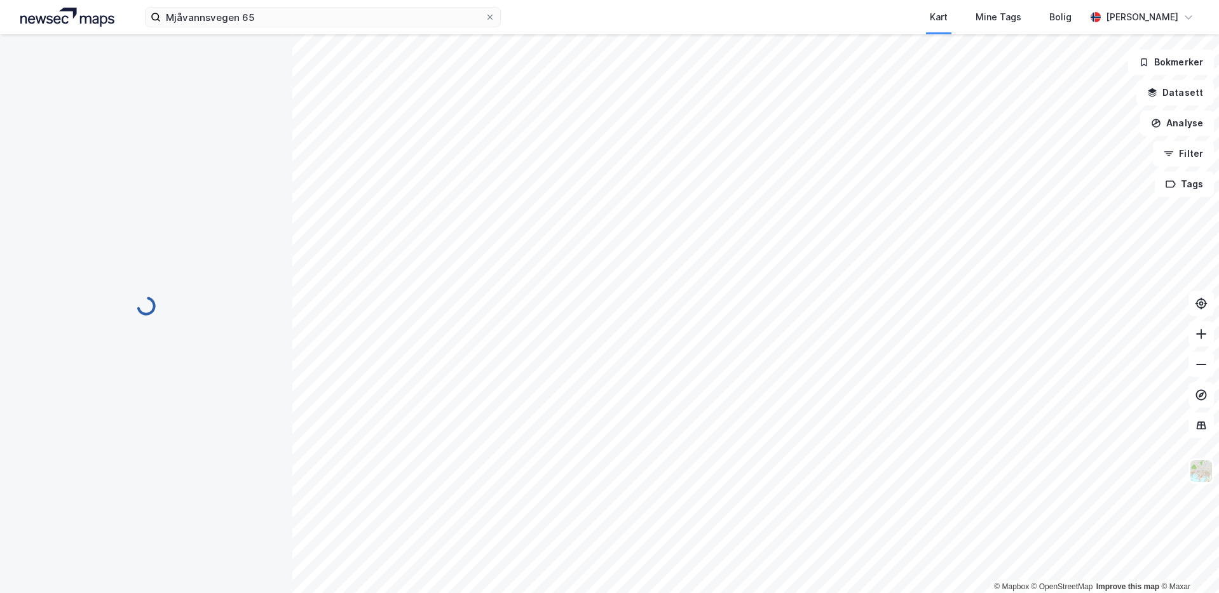
scroll to position [4, 0]
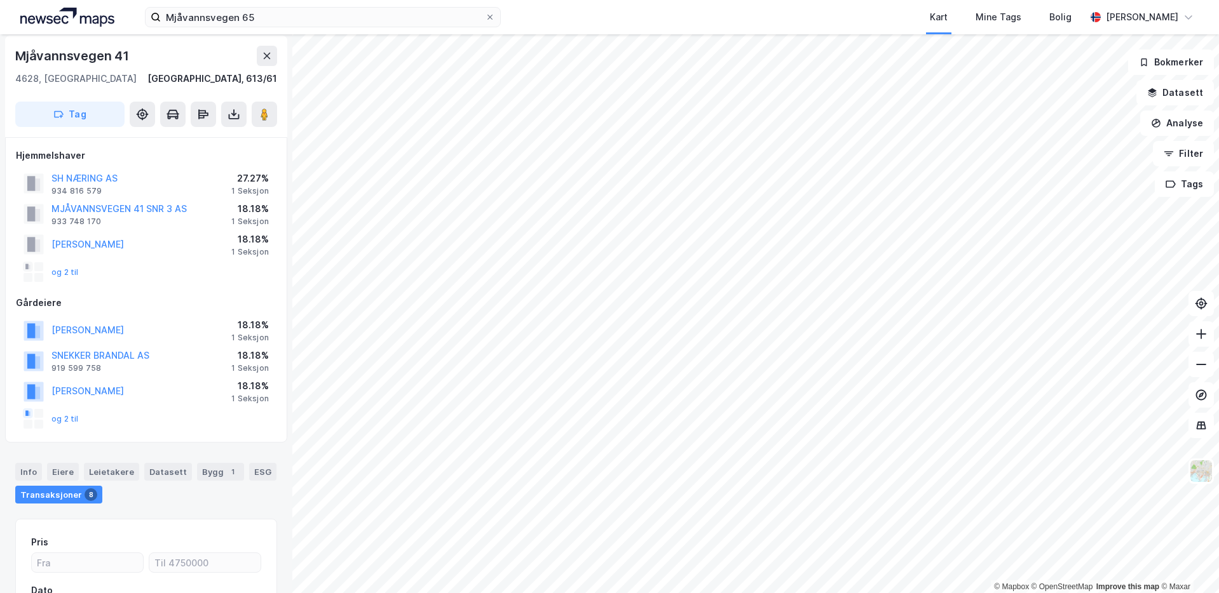
click at [165, 299] on div "Gårdeiere" at bounding box center [146, 302] width 261 height 15
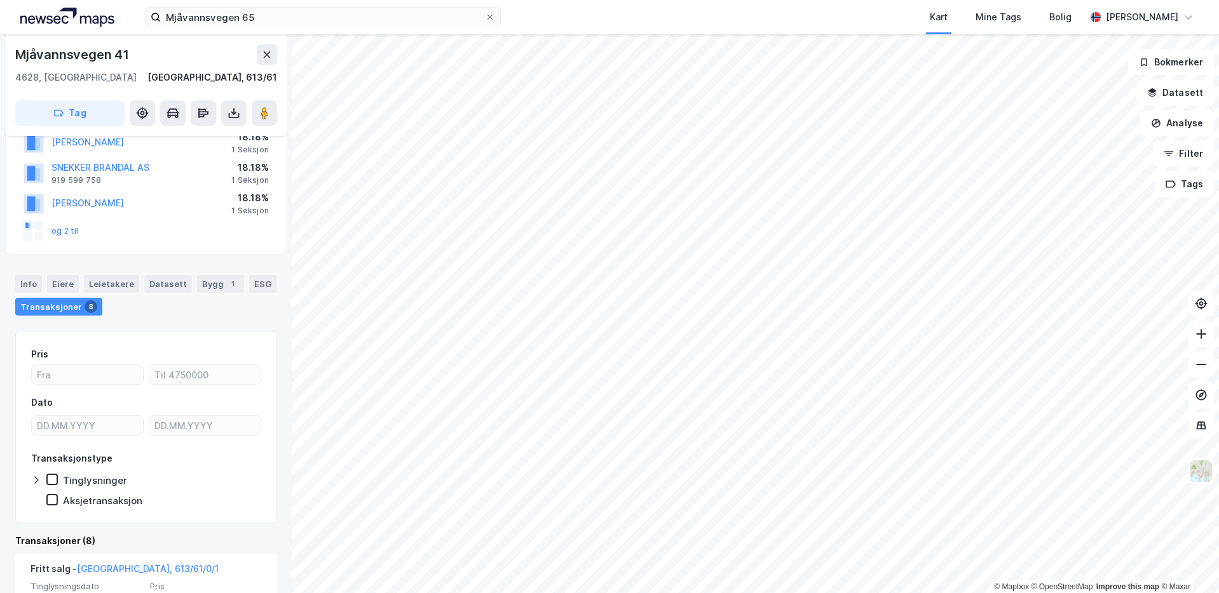
click at [166, 319] on div "Info Eiere Leietakere Datasett Bygg 1 ESG Transaksjoner 8" at bounding box center [146, 290] width 292 height 61
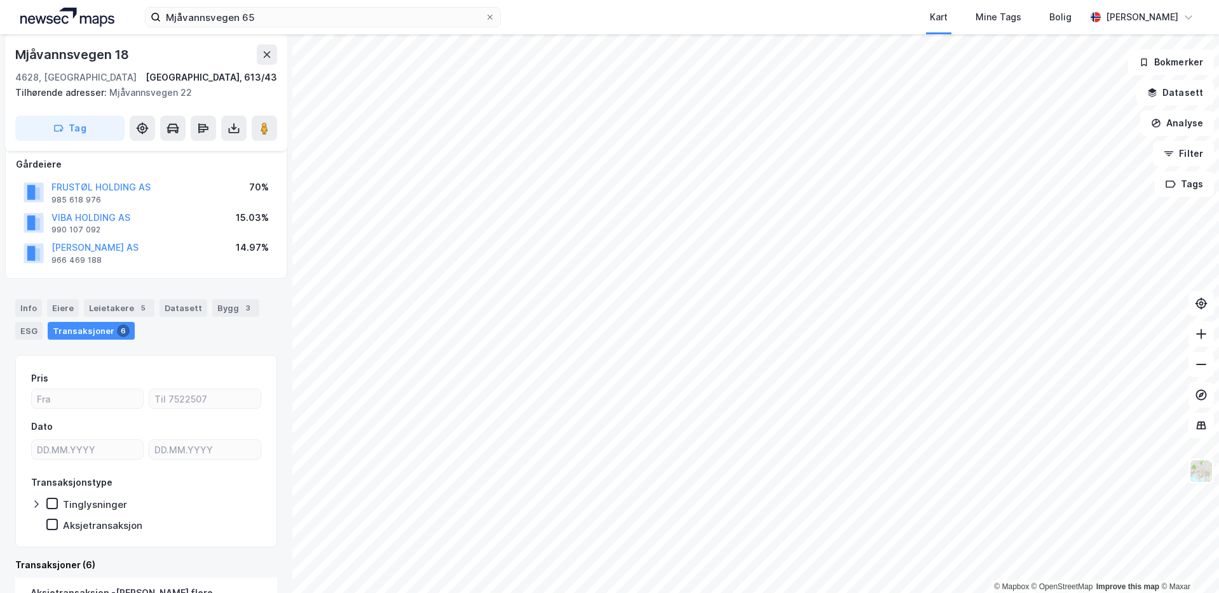
click at [142, 284] on div "Info Eiere Leietakere 5 Datasett Bygg 3 ESG Transaksjoner 6" at bounding box center [146, 314] width 292 height 61
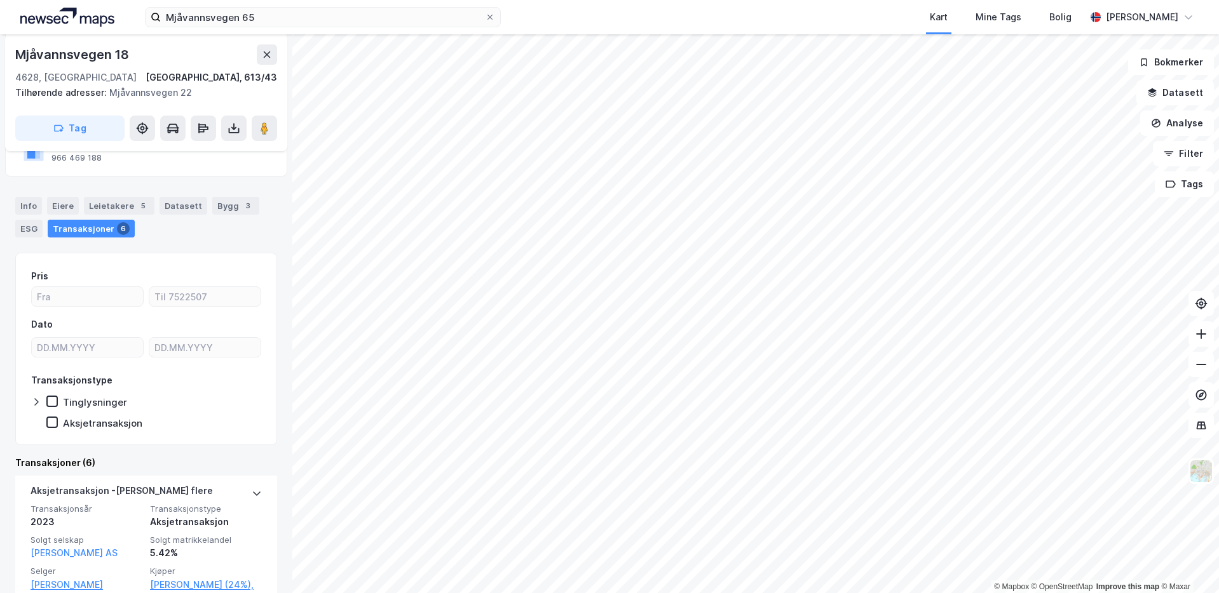
click at [157, 255] on div "Pris Dato Transaksjonstype Tinglysninger Aksjetransaksjon" at bounding box center [146, 349] width 262 height 192
